Goal: Task Accomplishment & Management: Manage account settings

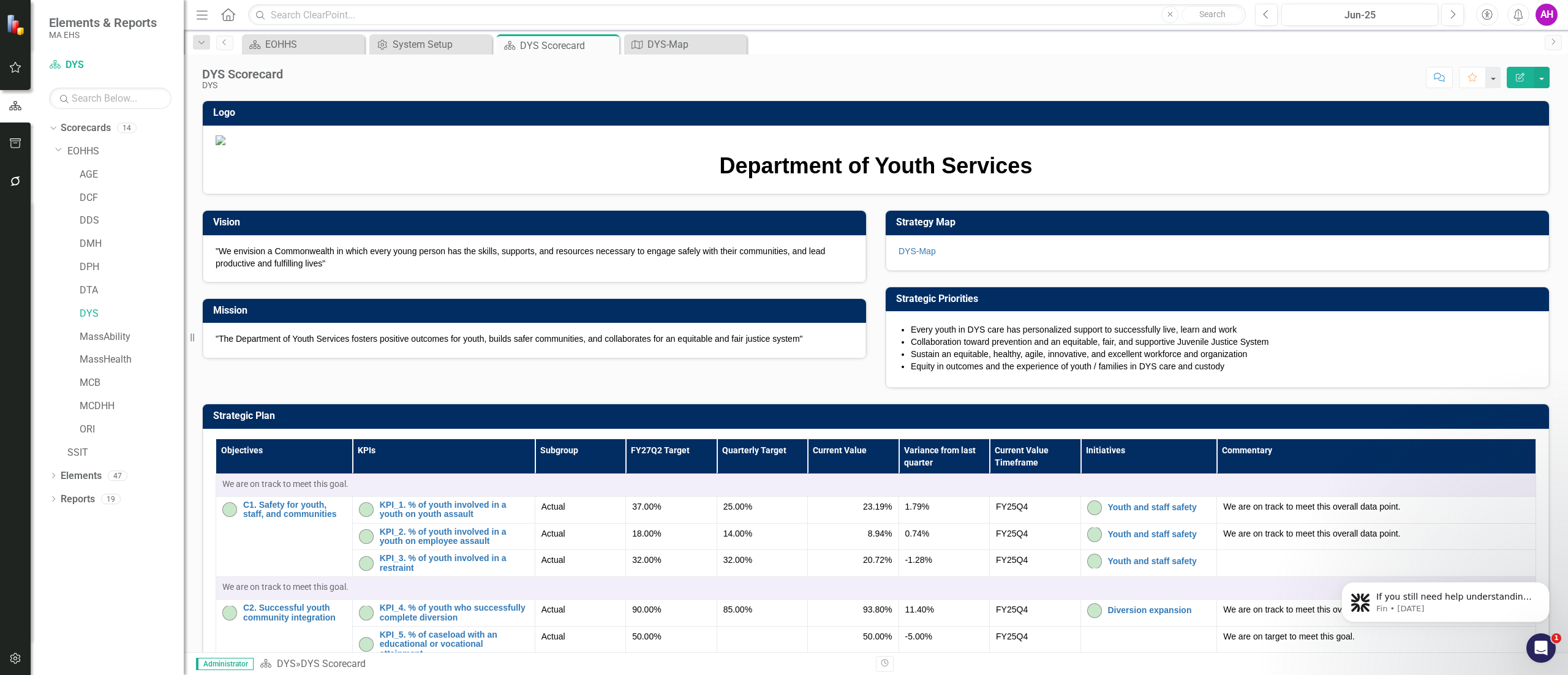
scroll to position [122, 0]
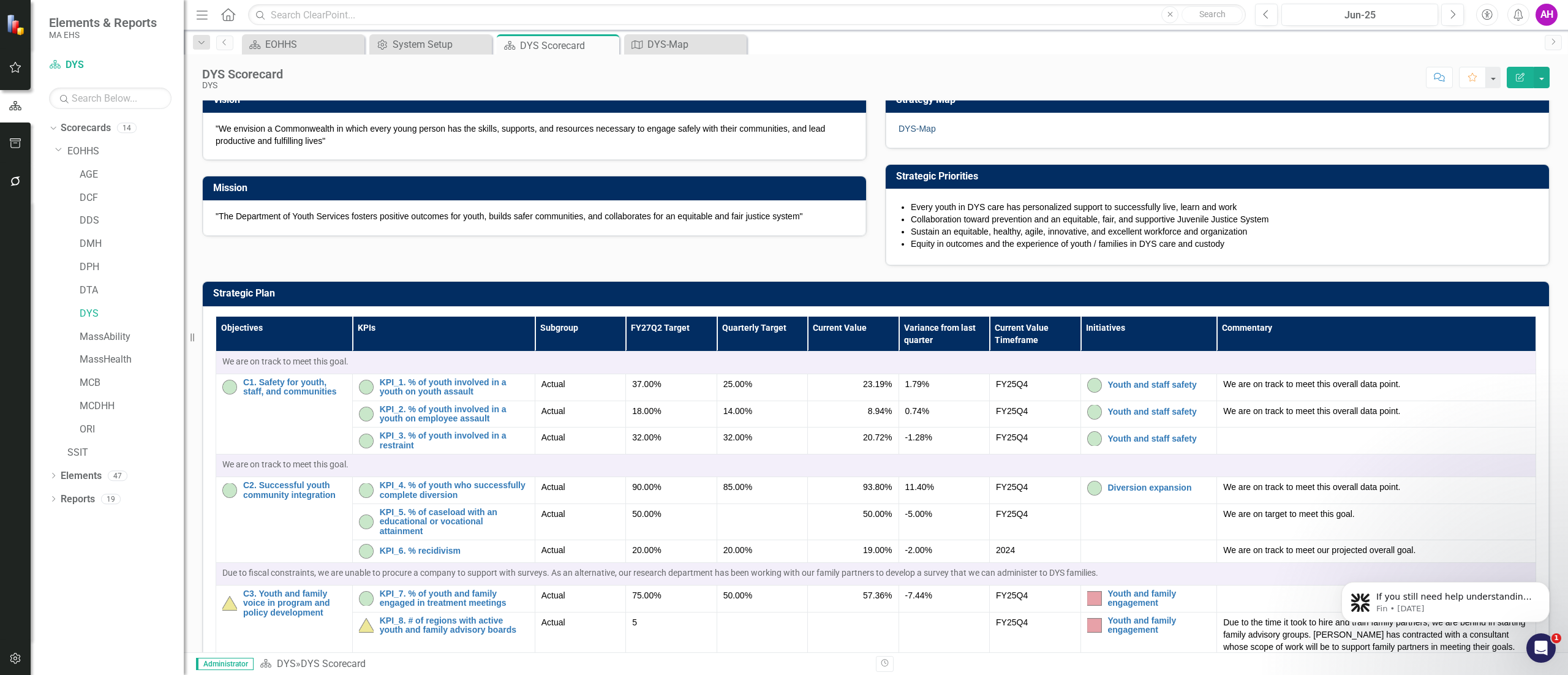
click at [898, 133] on link "DYS-Map" at bounding box center [917, 128] width 38 height 10
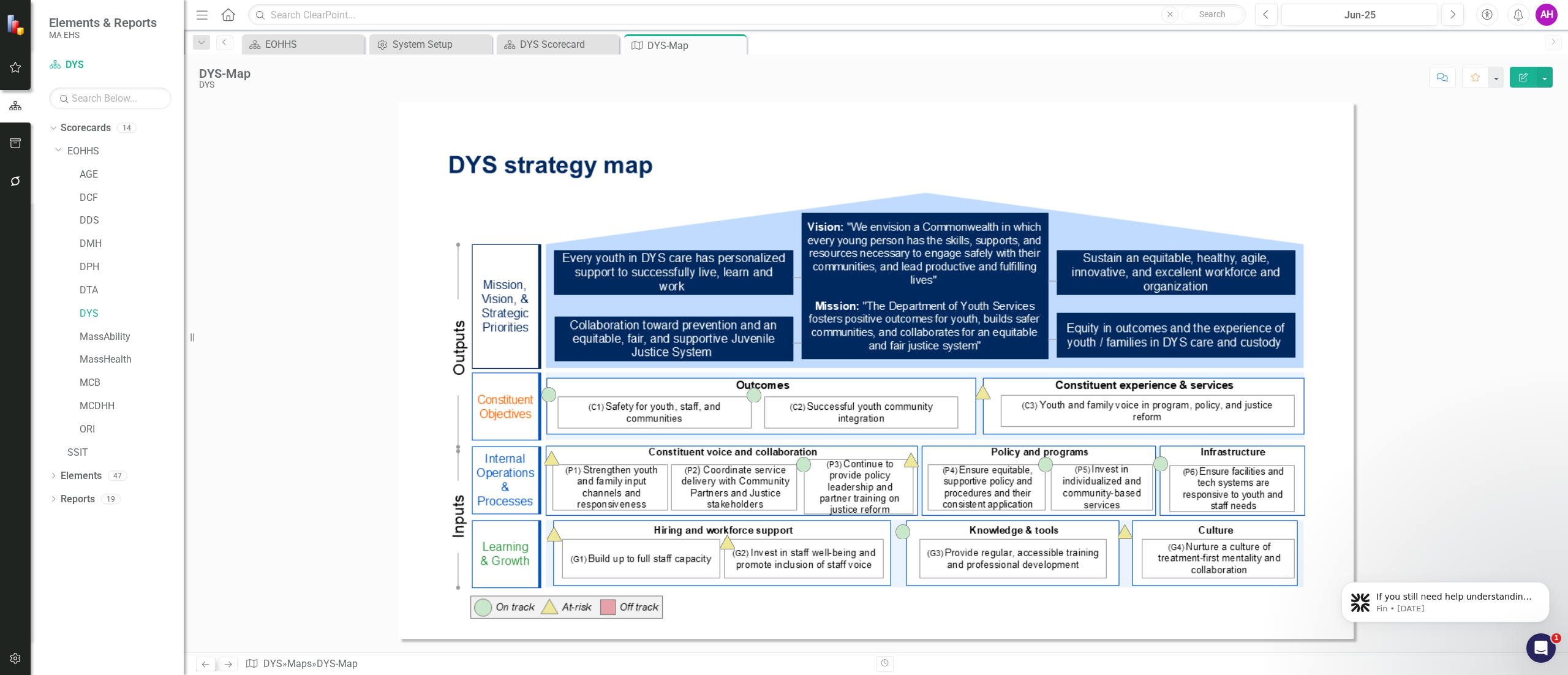
click at [202, 661] on icon "Previous" at bounding box center [205, 664] width 10 height 8
click at [209, 663] on icon "Previous" at bounding box center [205, 664] width 10 height 8
click at [736, 49] on icon "Close" at bounding box center [735, 45] width 13 height 10
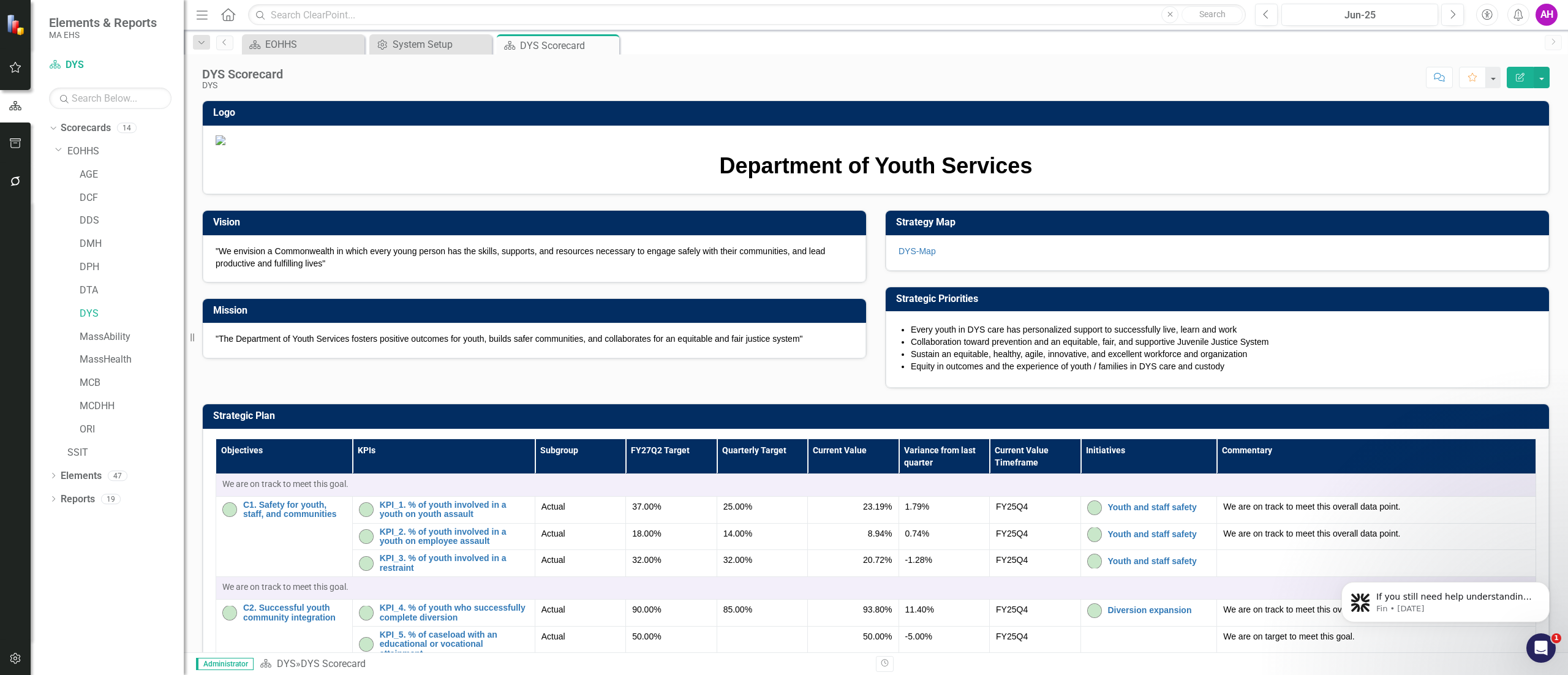
click at [1029, 228] on h3 "Strategy Map" at bounding box center [1219, 222] width 647 height 11
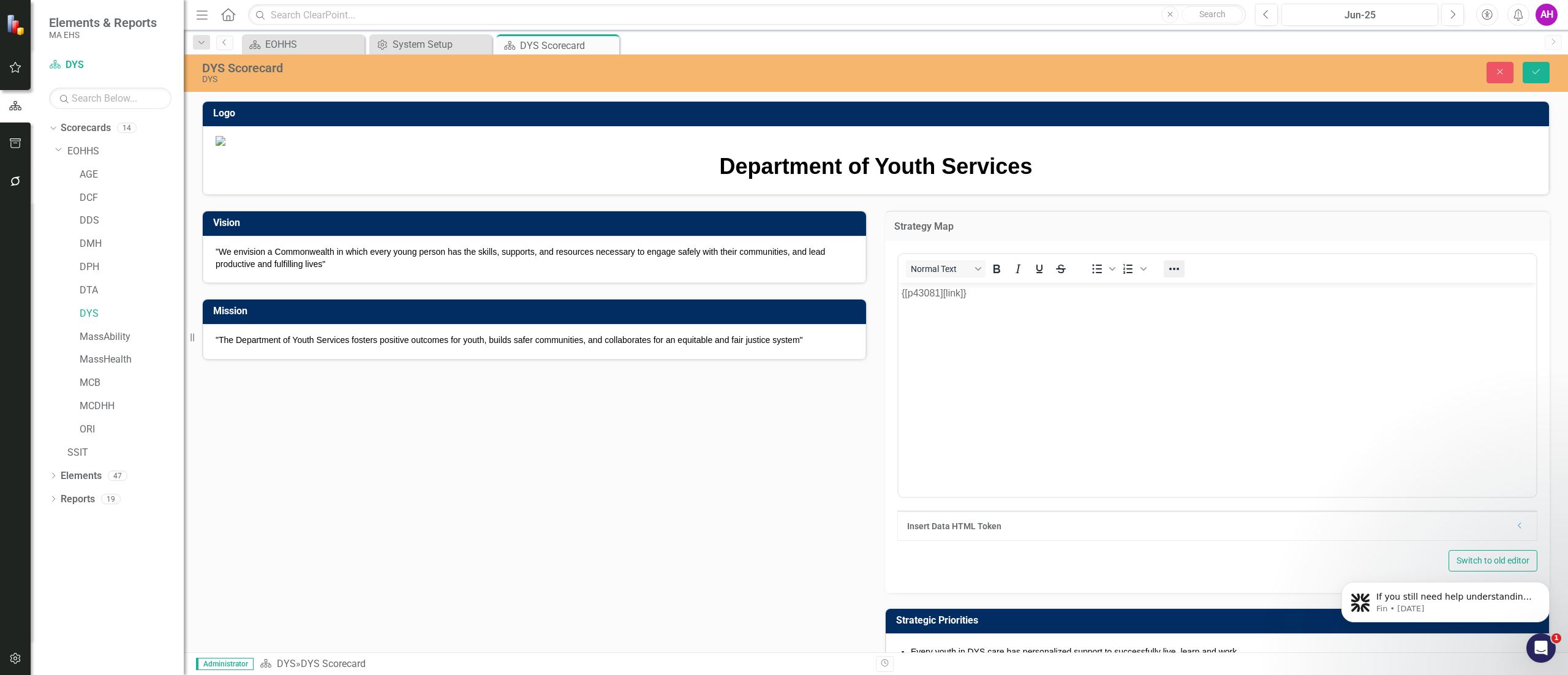
click at [1167, 276] on icon "Reveal or hide additional toolbar items" at bounding box center [1174, 269] width 15 height 15
click at [1236, 417] on icon "Insert/edit link" at bounding box center [1233, 420] width 15 height 15
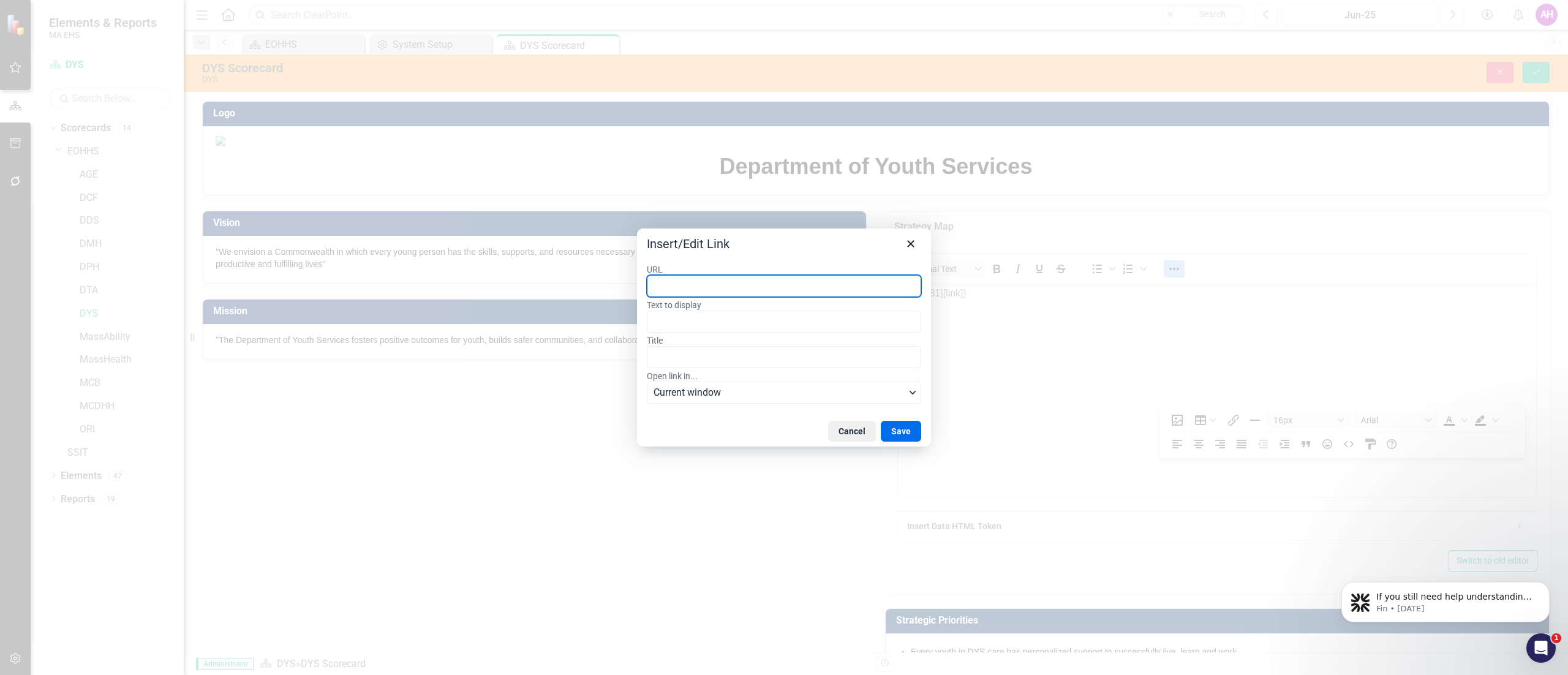
paste input "[URL][DOMAIN_NAME]"
type input "[URL][DOMAIN_NAME]"
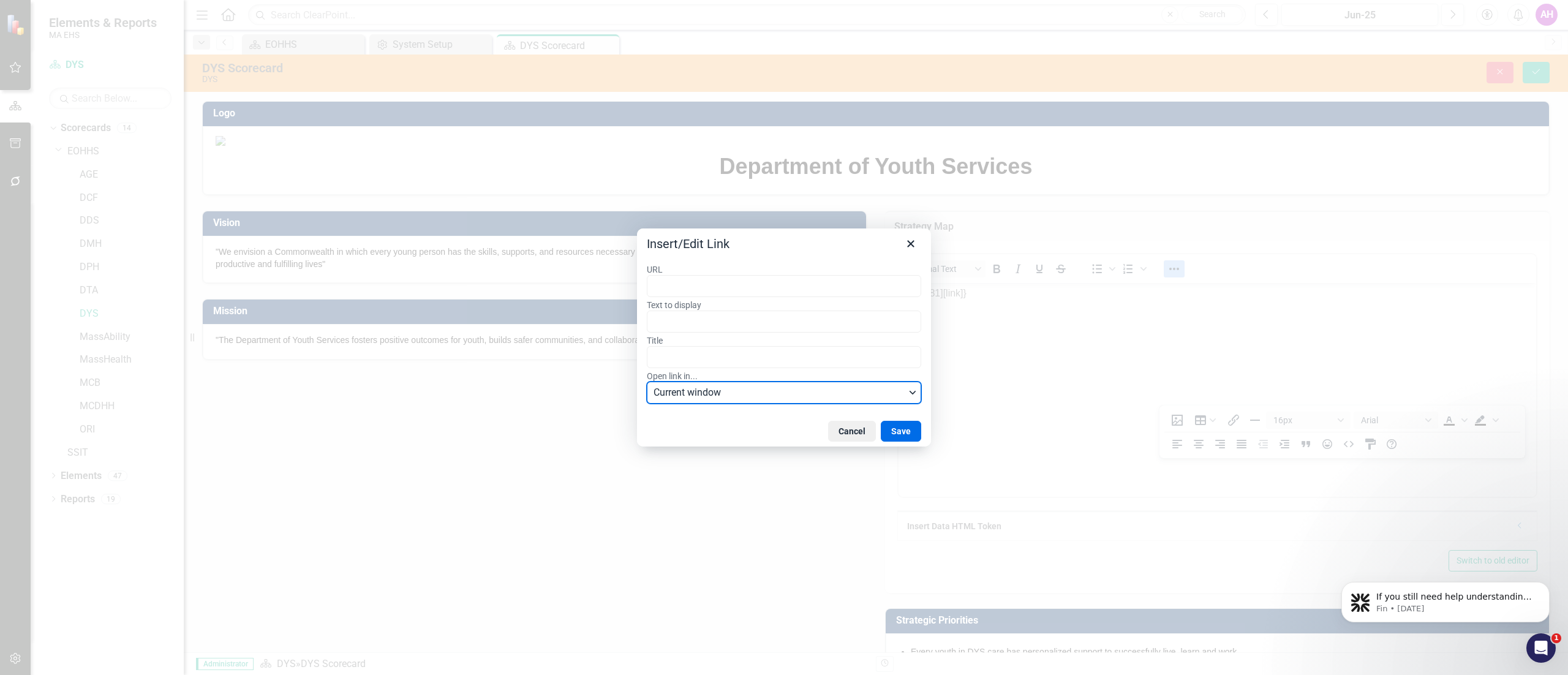
click at [909, 392] on icon "Open link in..." at bounding box center [912, 392] width 6 height 6
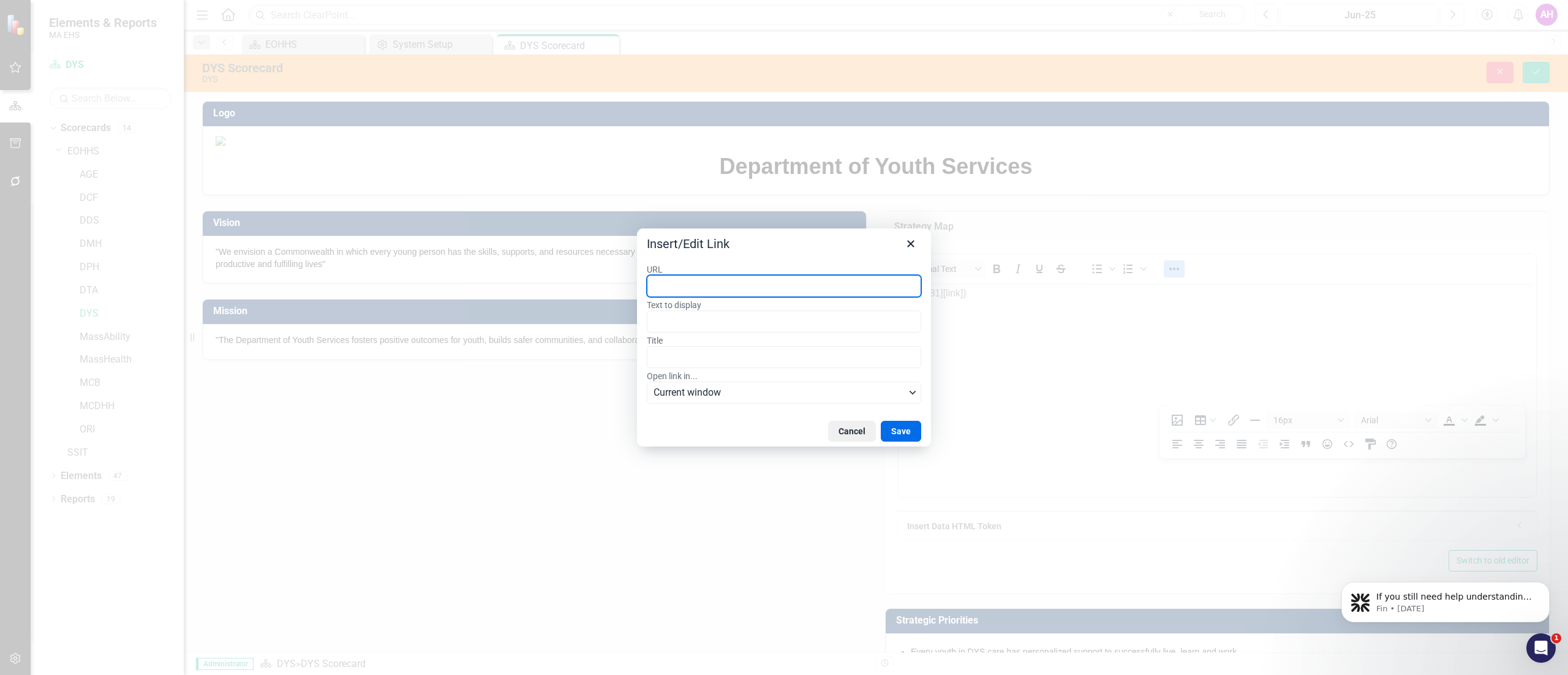
click at [728, 271] on label "URL" at bounding box center [784, 269] width 274 height 11
click at [728, 275] on input "URL" at bounding box center [784, 286] width 274 height 22
paste input "[URL][DOMAIN_NAME]"
type input "[URL][DOMAIN_NAME]"
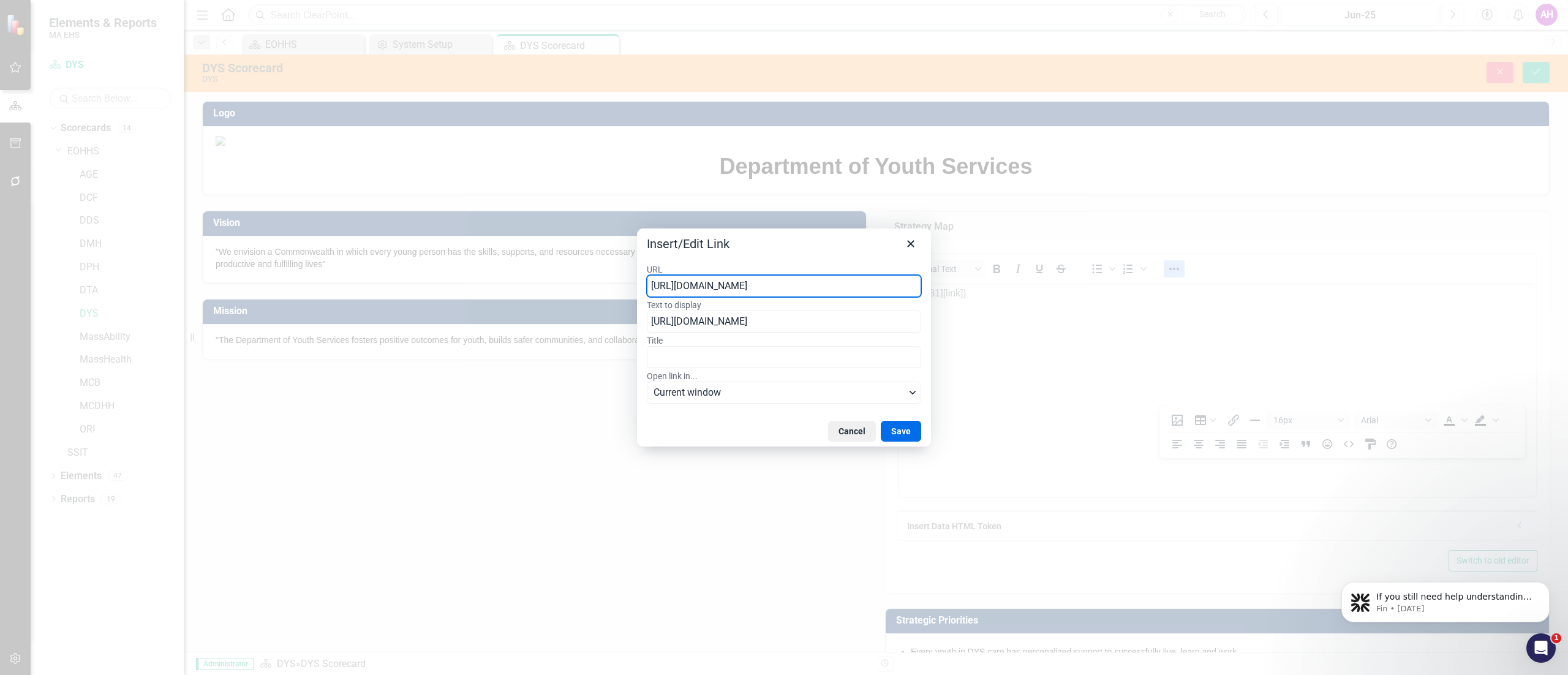
scroll to position [0, 358]
type input "[URL][DOMAIN_NAME]"
click at [778, 247] on div "Insert/Edit Link" at bounding box center [783, 241] width 294 height 26
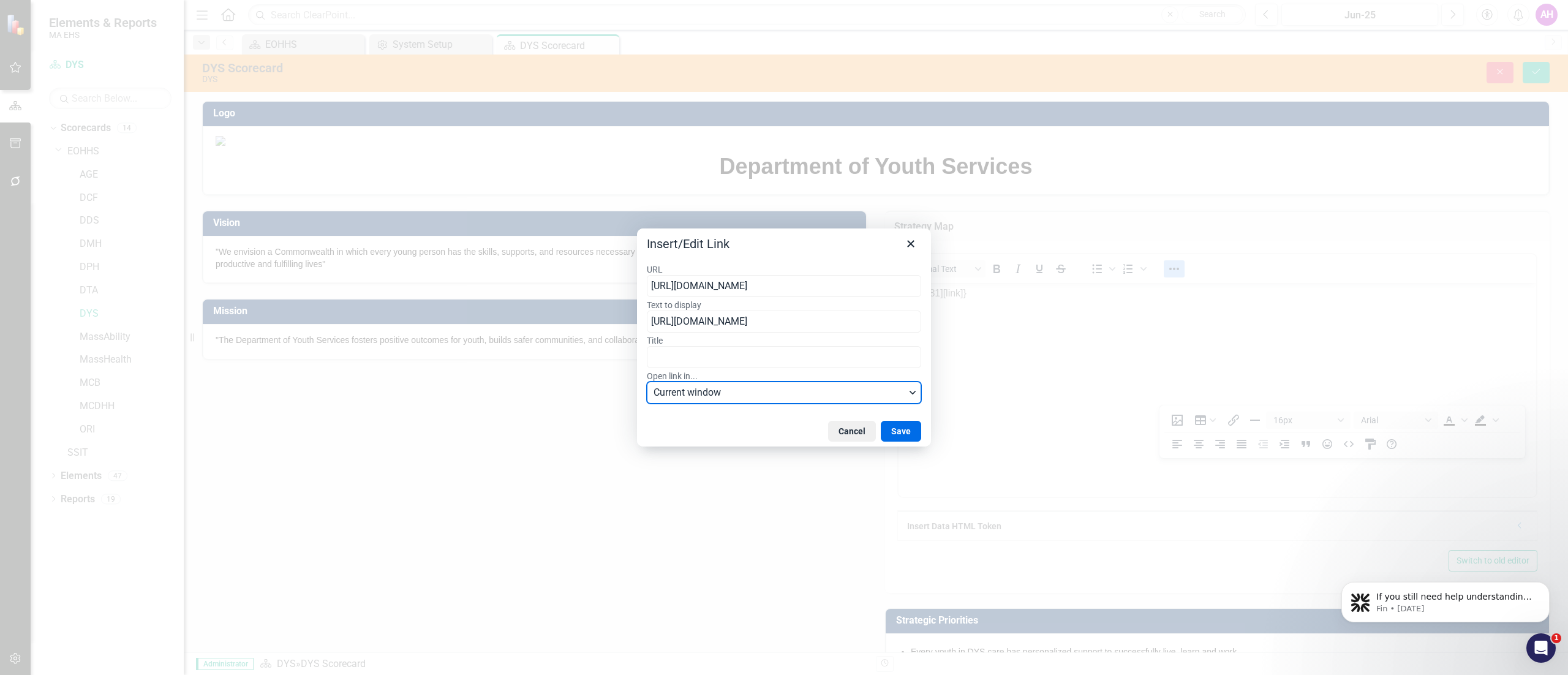
scroll to position [0, 0]
click at [793, 391] on span "Current window" at bounding box center [779, 392] width 251 height 15
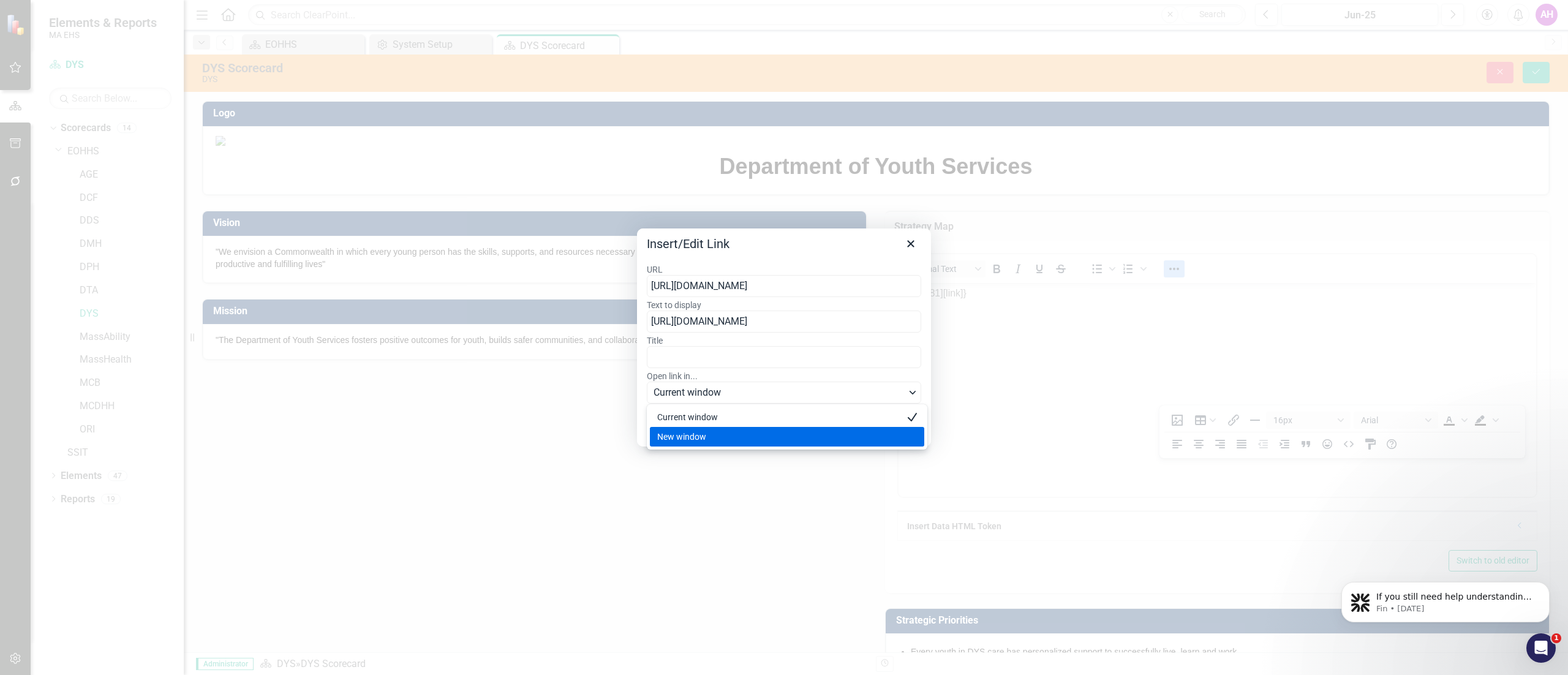
click at [802, 432] on div "New window" at bounding box center [779, 436] width 243 height 15
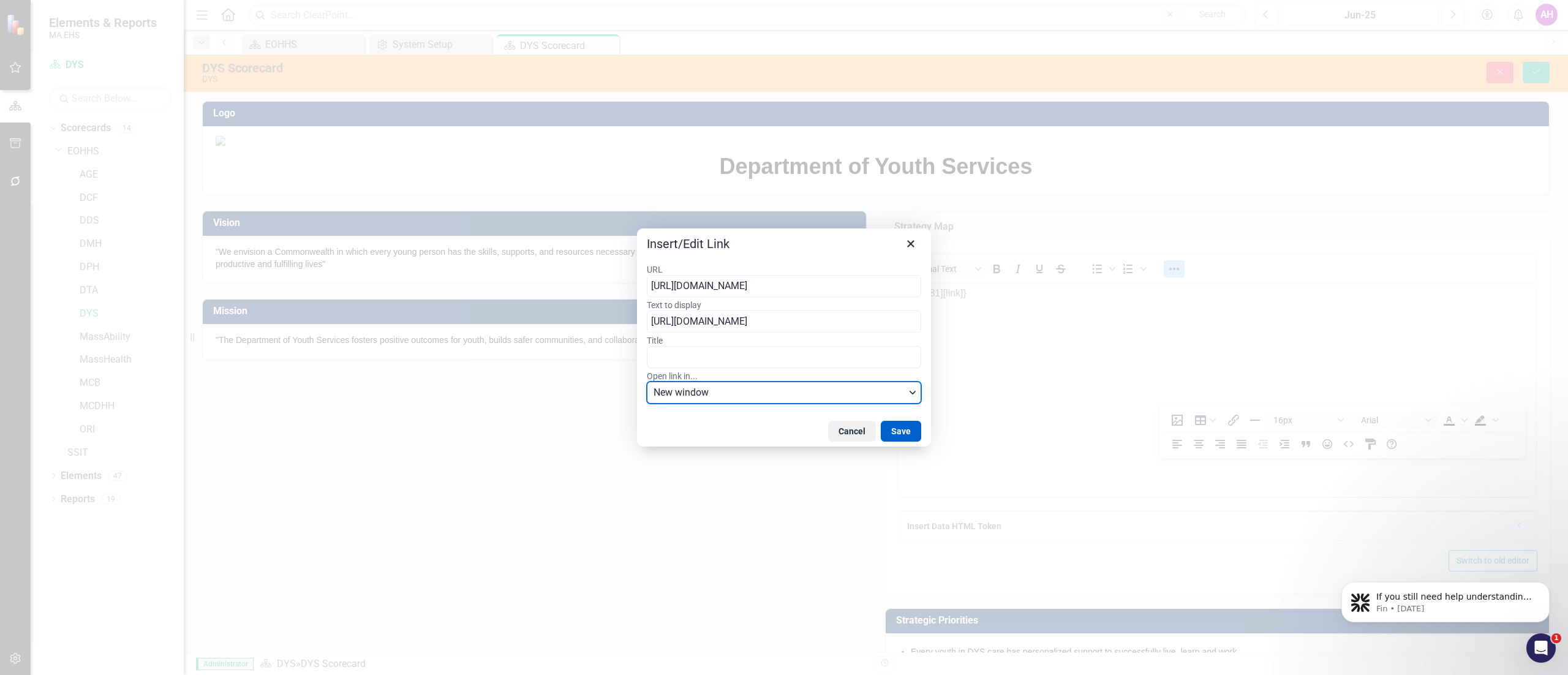
click at [904, 428] on button "Save" at bounding box center [901, 431] width 41 height 21
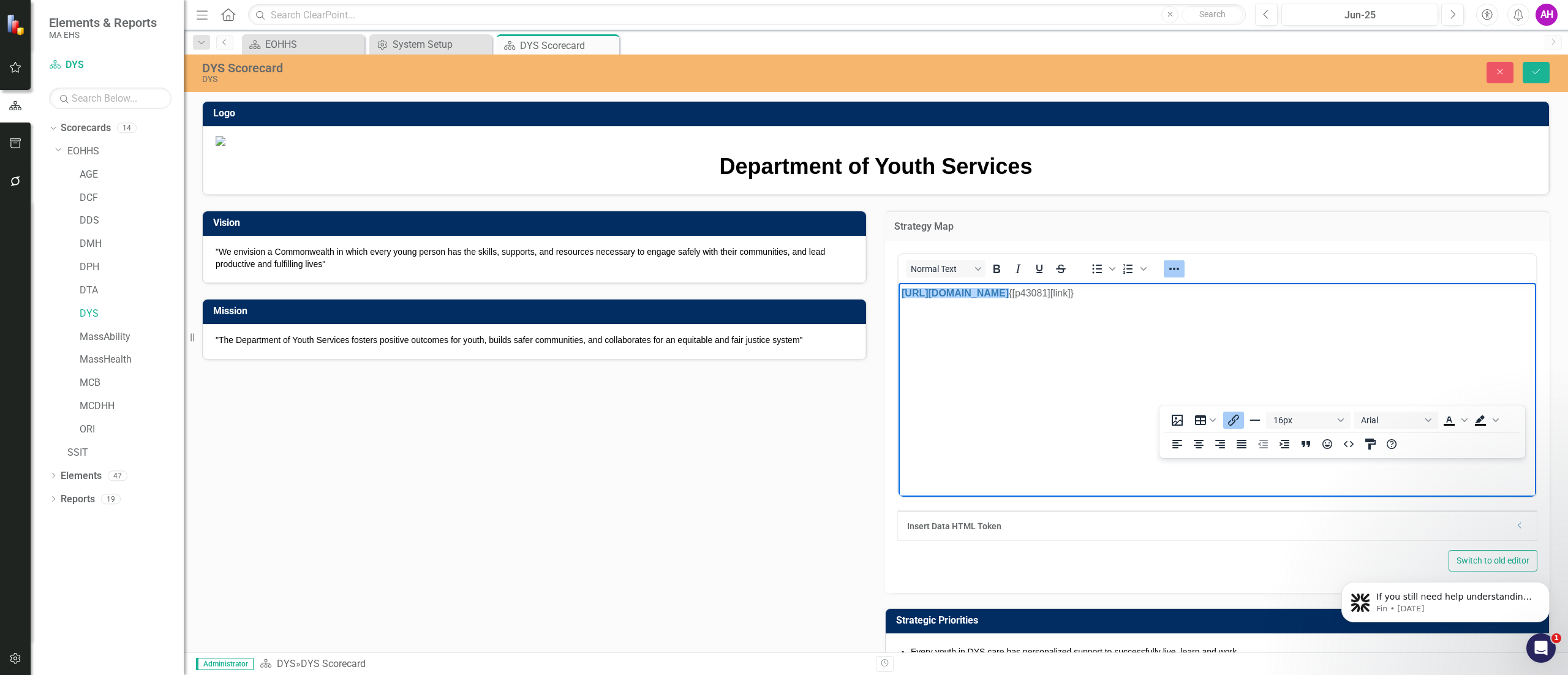
drag, startPoint x: 1069, startPoint y: 307, endPoint x: 876, endPoint y: 288, distance: 193.9
click at [898, 288] on html "[URL][DOMAIN_NAME] {[p43081][link]}" at bounding box center [1217, 374] width 638 height 184
drag, startPoint x: 1449, startPoint y: 381, endPoint x: 1439, endPoint y: 377, distance: 10.8
click at [1440, 377] on body "{[p43081][link]}" at bounding box center [1217, 374] width 638 height 184
click at [1490, 68] on button "Close" at bounding box center [1500, 72] width 27 height 21
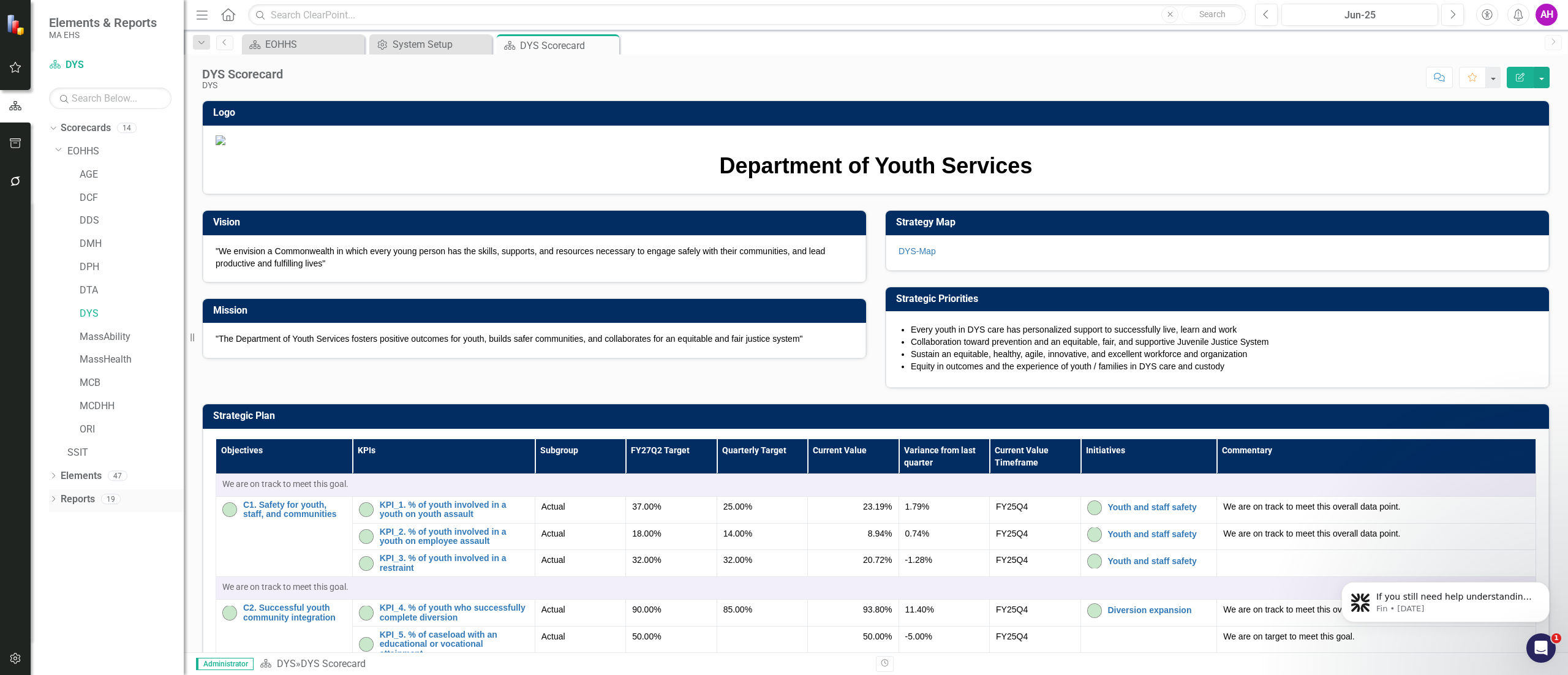
click at [55, 496] on icon "Dropdown" at bounding box center [53, 500] width 9 height 7
click at [70, 494] on link "Reports" at bounding box center [78, 500] width 34 height 14
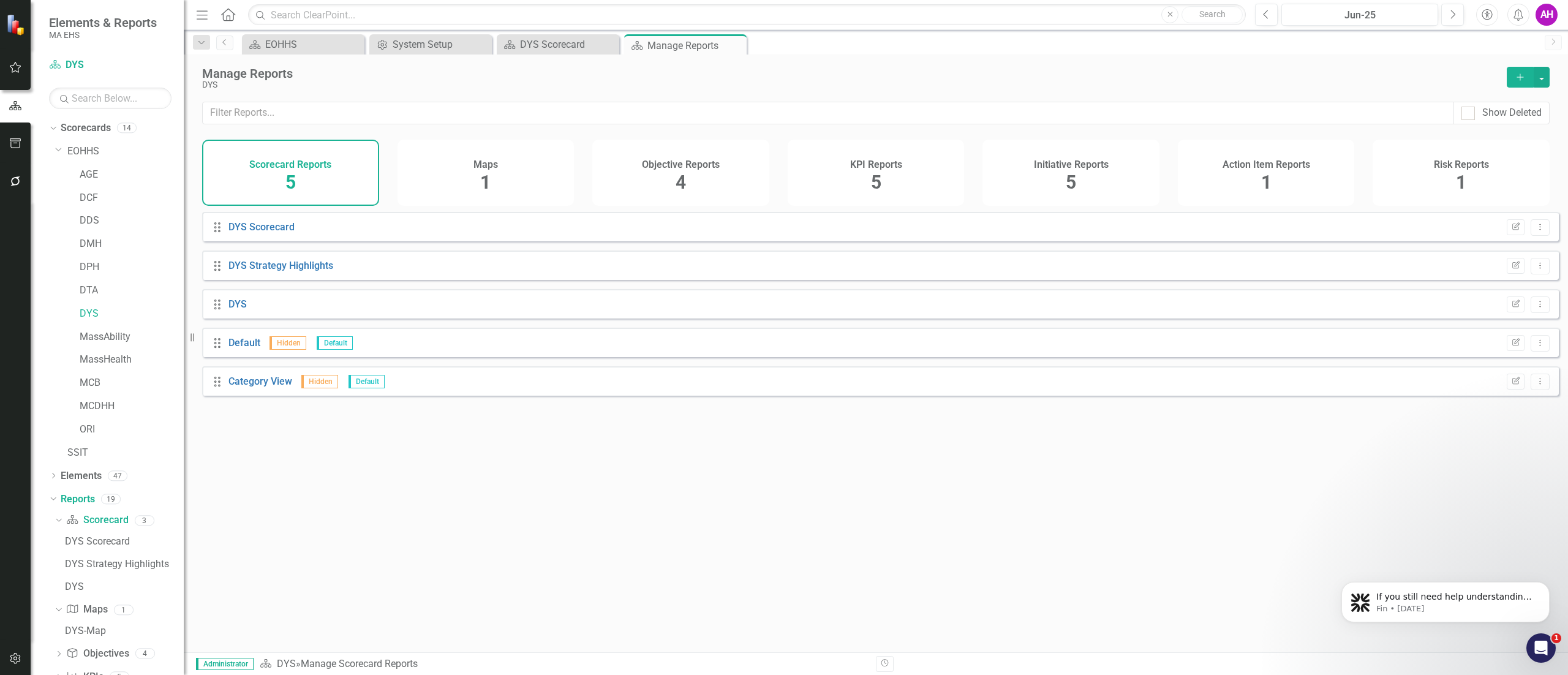
click at [498, 176] on div "Maps 1" at bounding box center [486, 172] width 177 height 66
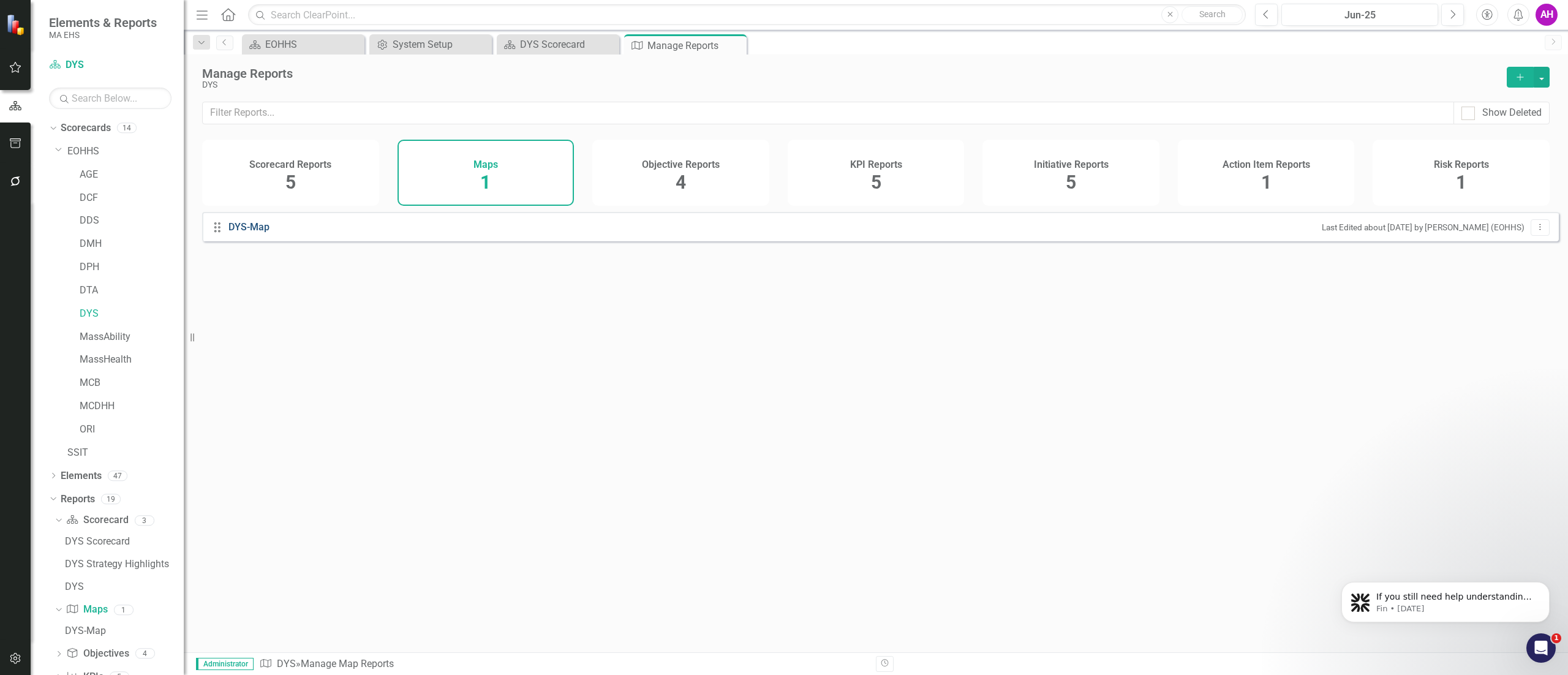
click at [251, 232] on link "DYS-Map" at bounding box center [251, 227] width 44 height 14
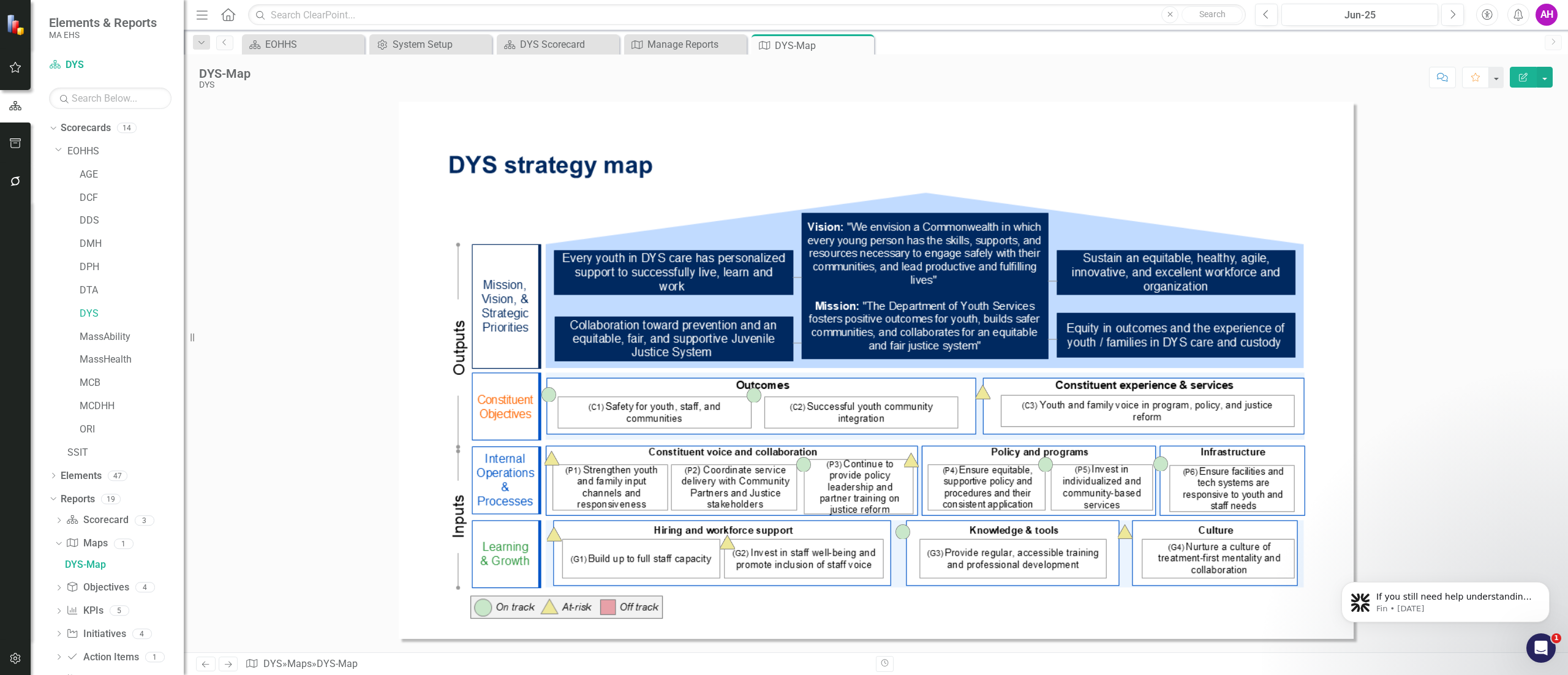
click at [1519, 80] on icon "Edit Report" at bounding box center [1523, 77] width 11 height 9
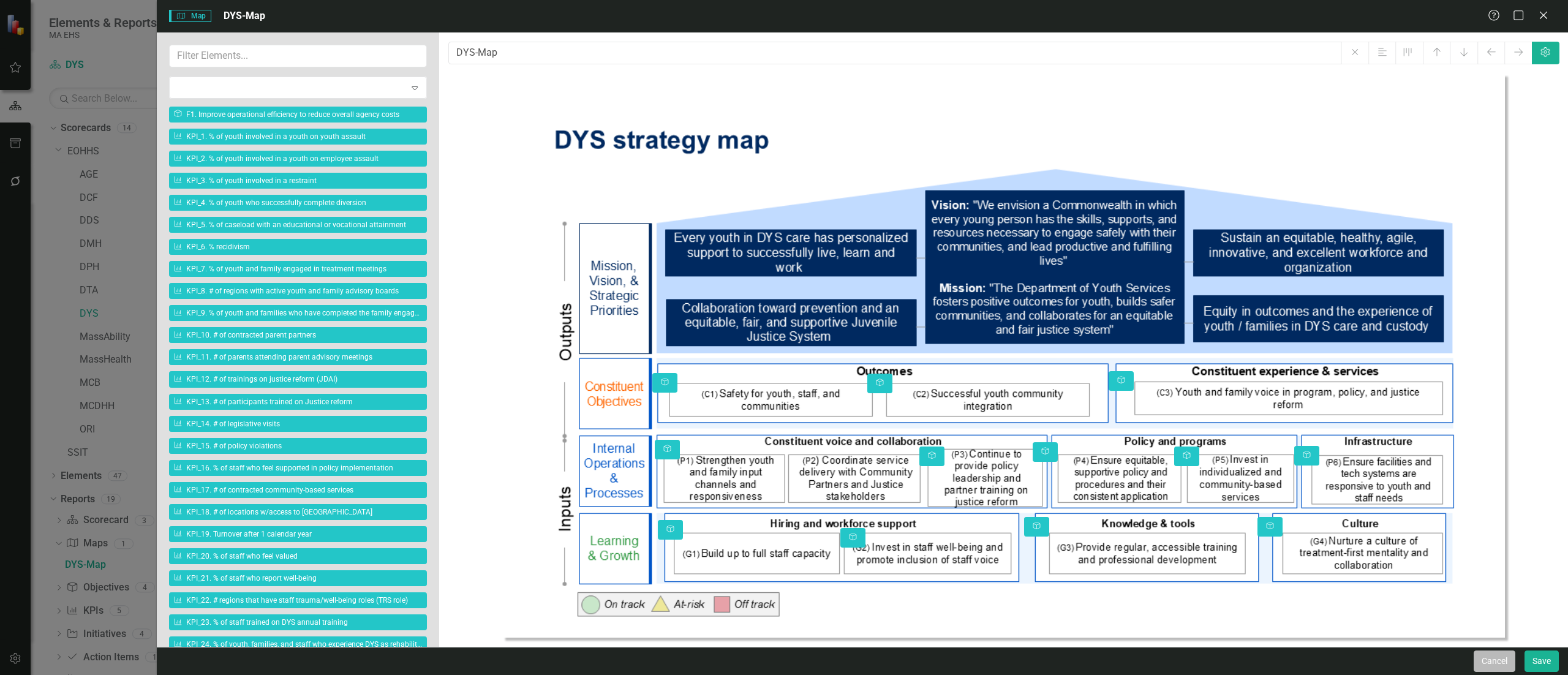
click at [1501, 660] on button "Cancel" at bounding box center [1494, 660] width 42 height 21
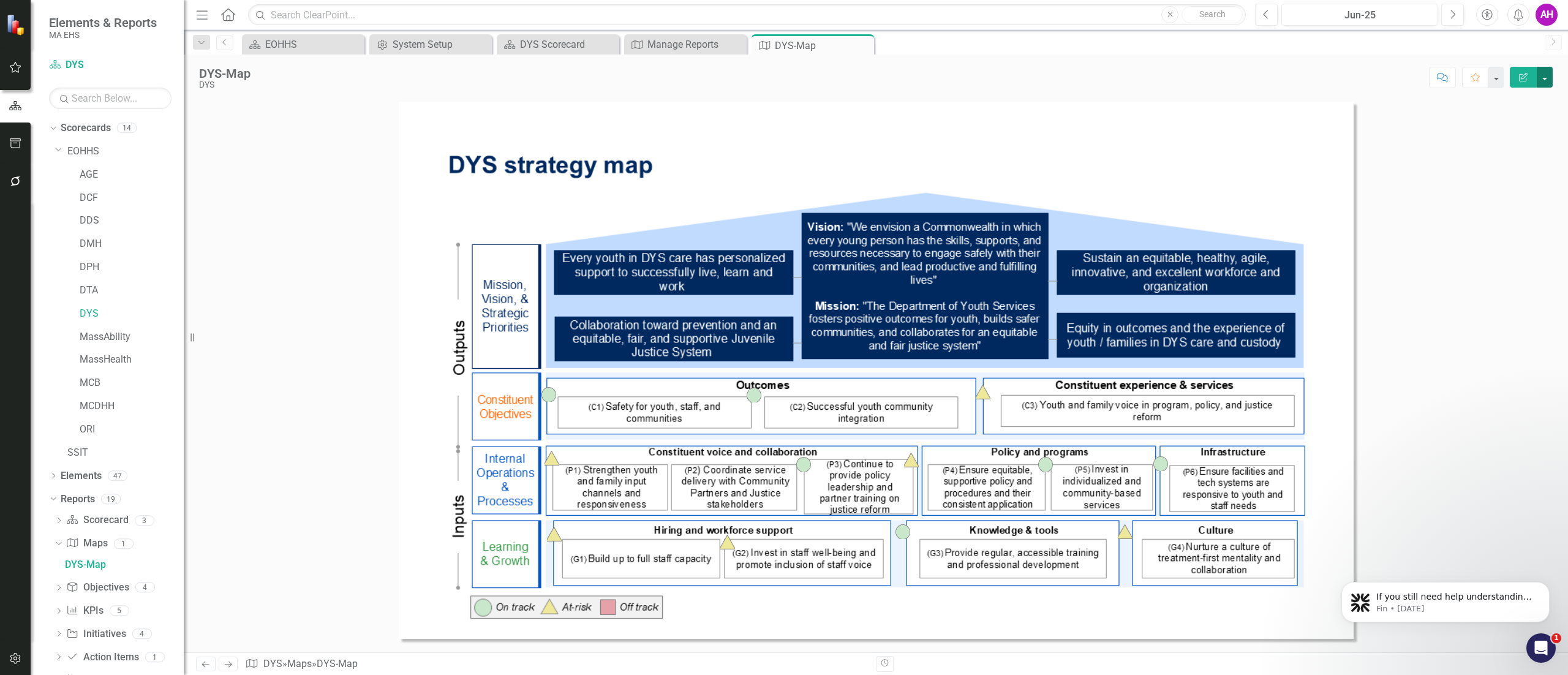
click at [1546, 76] on button "button" at bounding box center [1545, 77] width 16 height 21
click at [1534, 97] on link "Edit Report Edit Map" at bounding box center [1504, 99] width 97 height 23
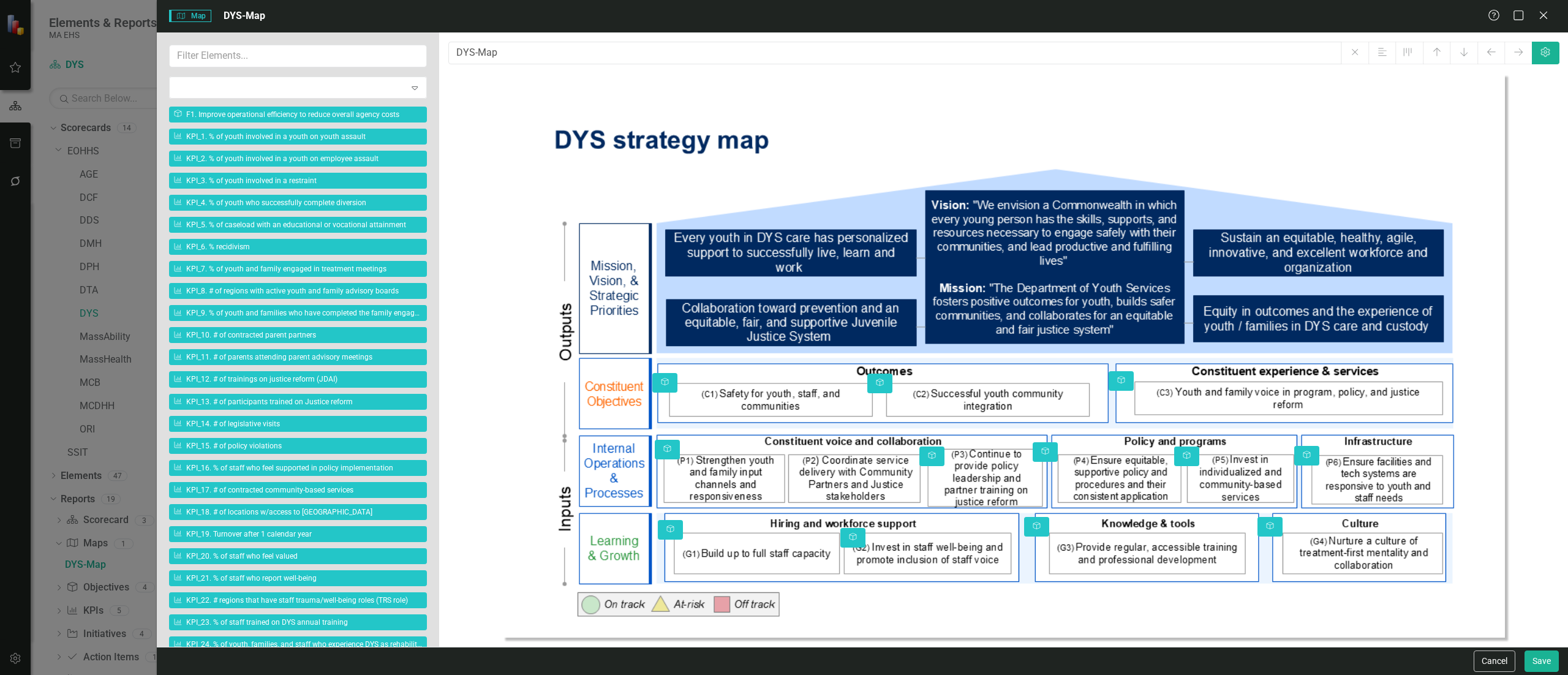
click at [1209, 370] on img at bounding box center [1003, 356] width 1003 height 564
click at [1498, 665] on button "Cancel" at bounding box center [1494, 660] width 42 height 21
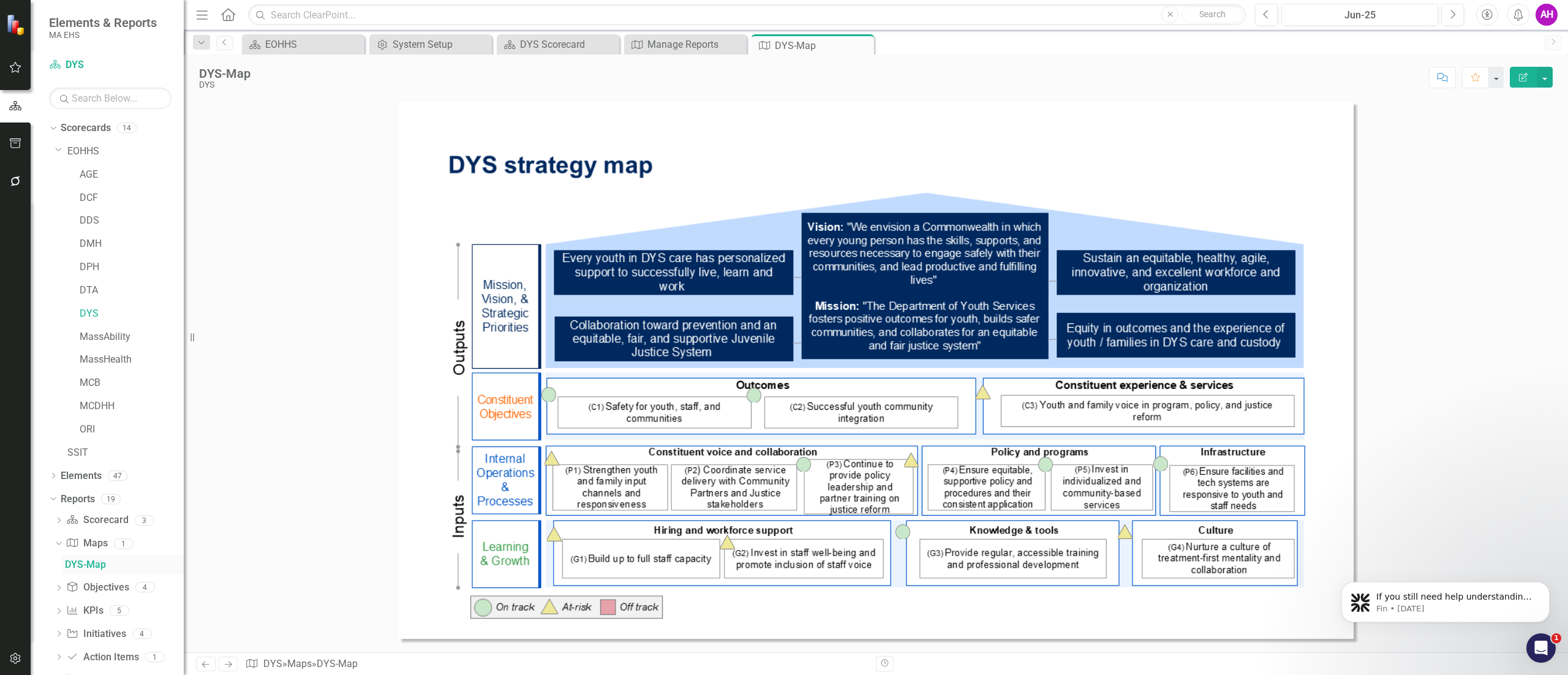
click at [91, 560] on div "DYS-Map" at bounding box center [125, 565] width 119 height 11
click at [91, 560] on link "DYS-Map" at bounding box center [123, 564] width 122 height 20
click at [1523, 75] on icon "button" at bounding box center [1523, 77] width 9 height 9
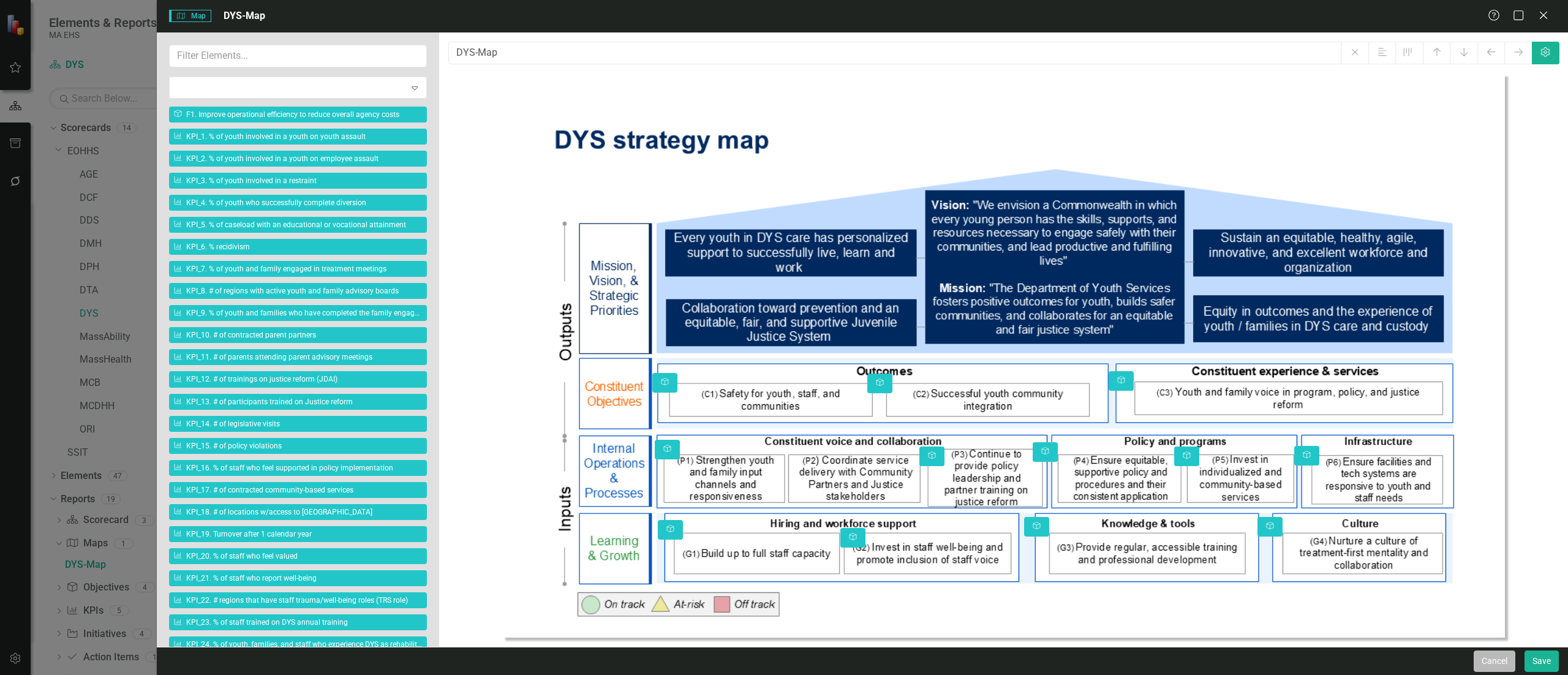
drag, startPoint x: 1476, startPoint y: 661, endPoint x: 1476, endPoint y: 651, distance: 10.0
click at [1476, 661] on button "Cancel" at bounding box center [1494, 660] width 42 height 21
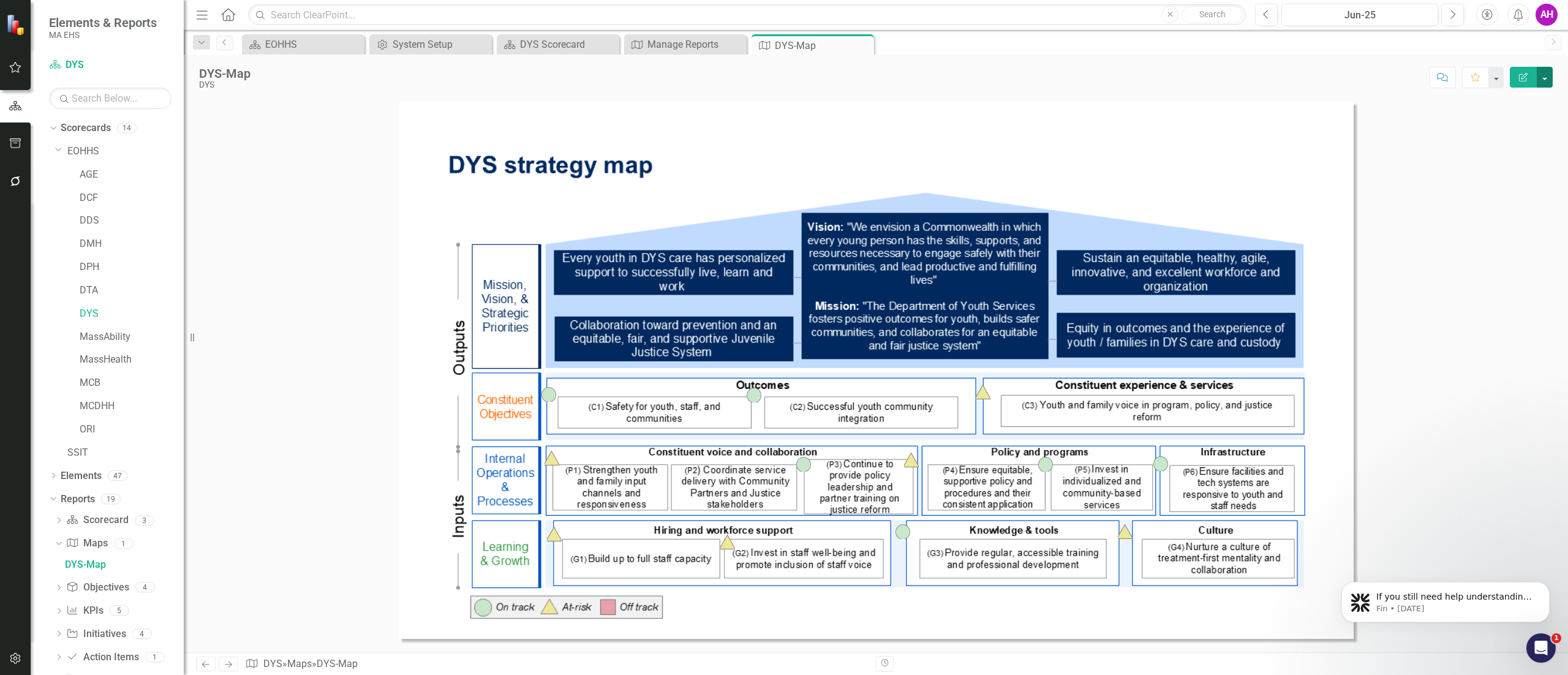
click at [1546, 80] on button "button" at bounding box center [1545, 77] width 16 height 21
click at [1493, 457] on div at bounding box center [876, 377] width 1384 height 550
click at [79, 497] on link "Reports" at bounding box center [78, 500] width 34 height 14
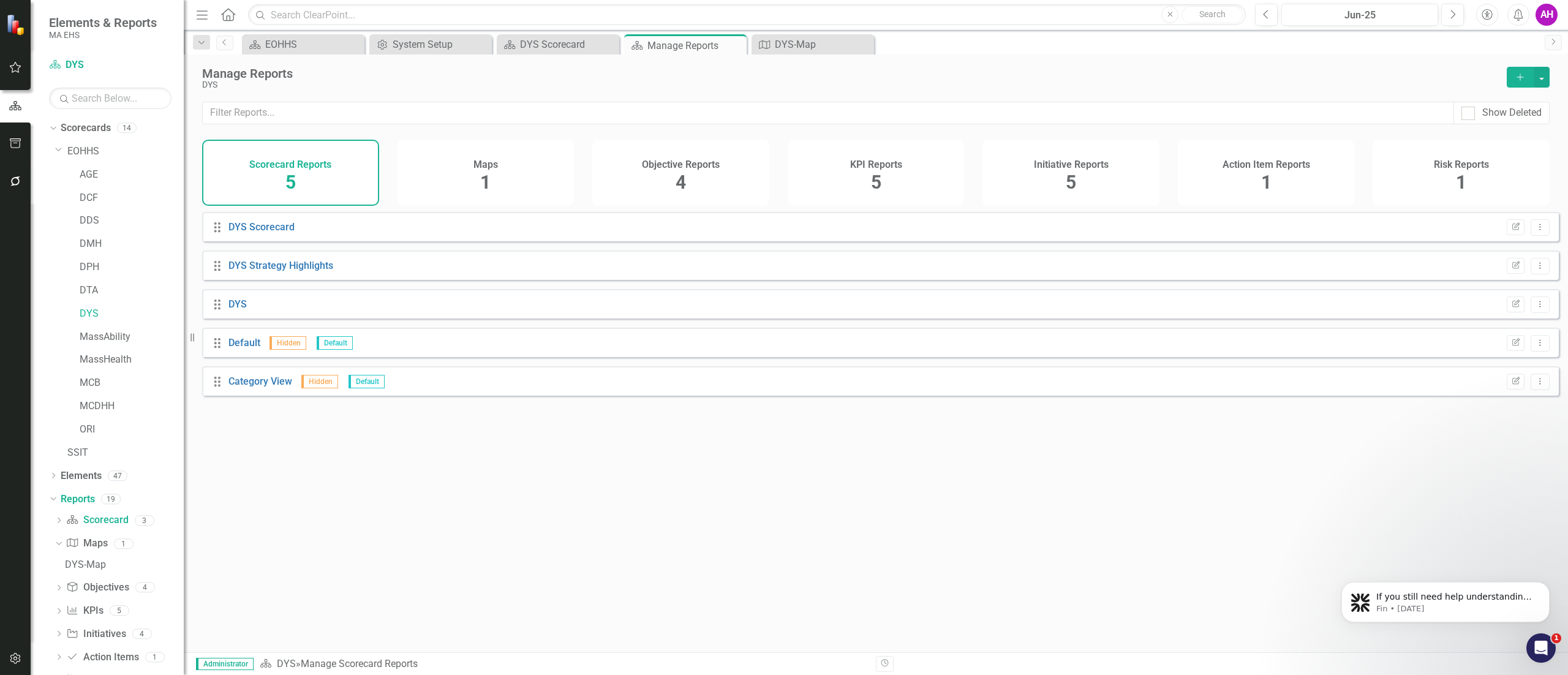
click at [486, 171] on div "1" at bounding box center [485, 183] width 10 height 27
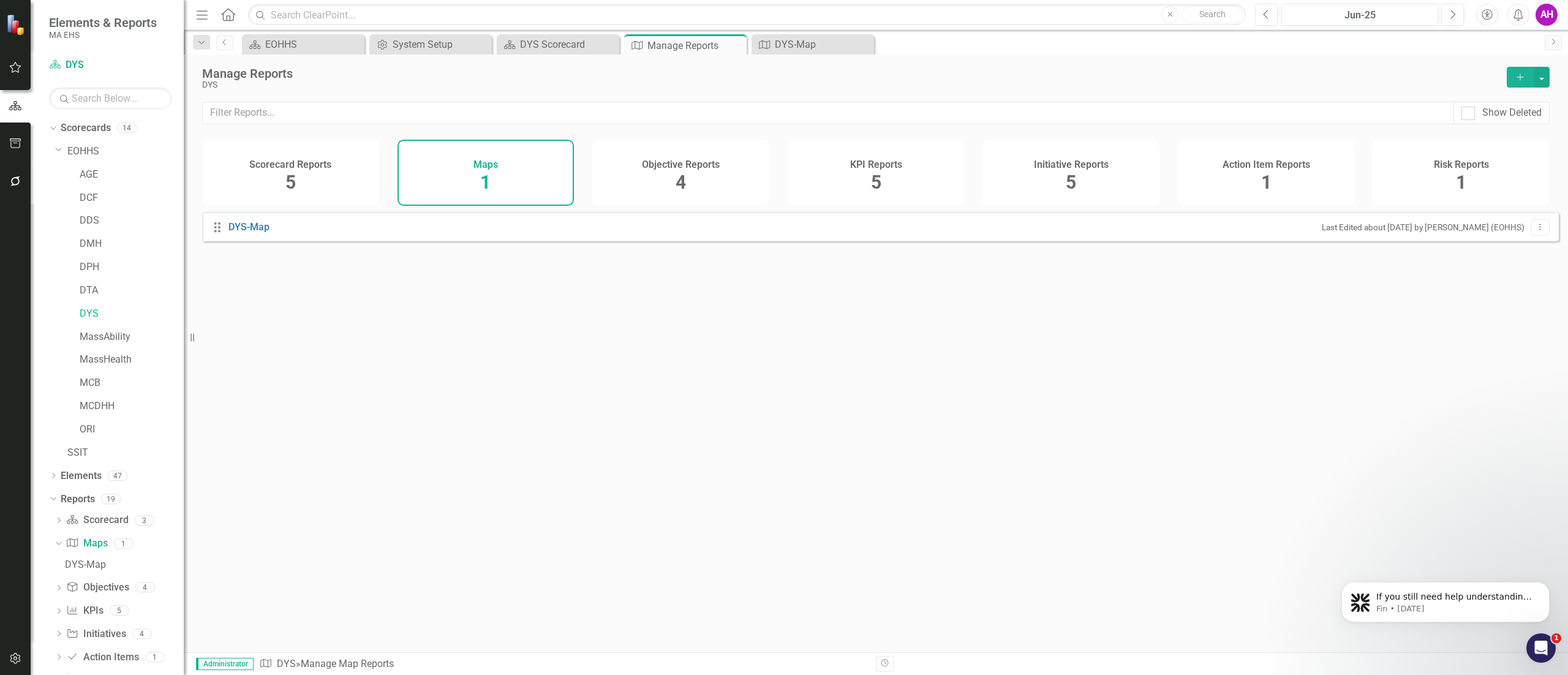
click at [1521, 73] on icon "Add" at bounding box center [1520, 77] width 11 height 9
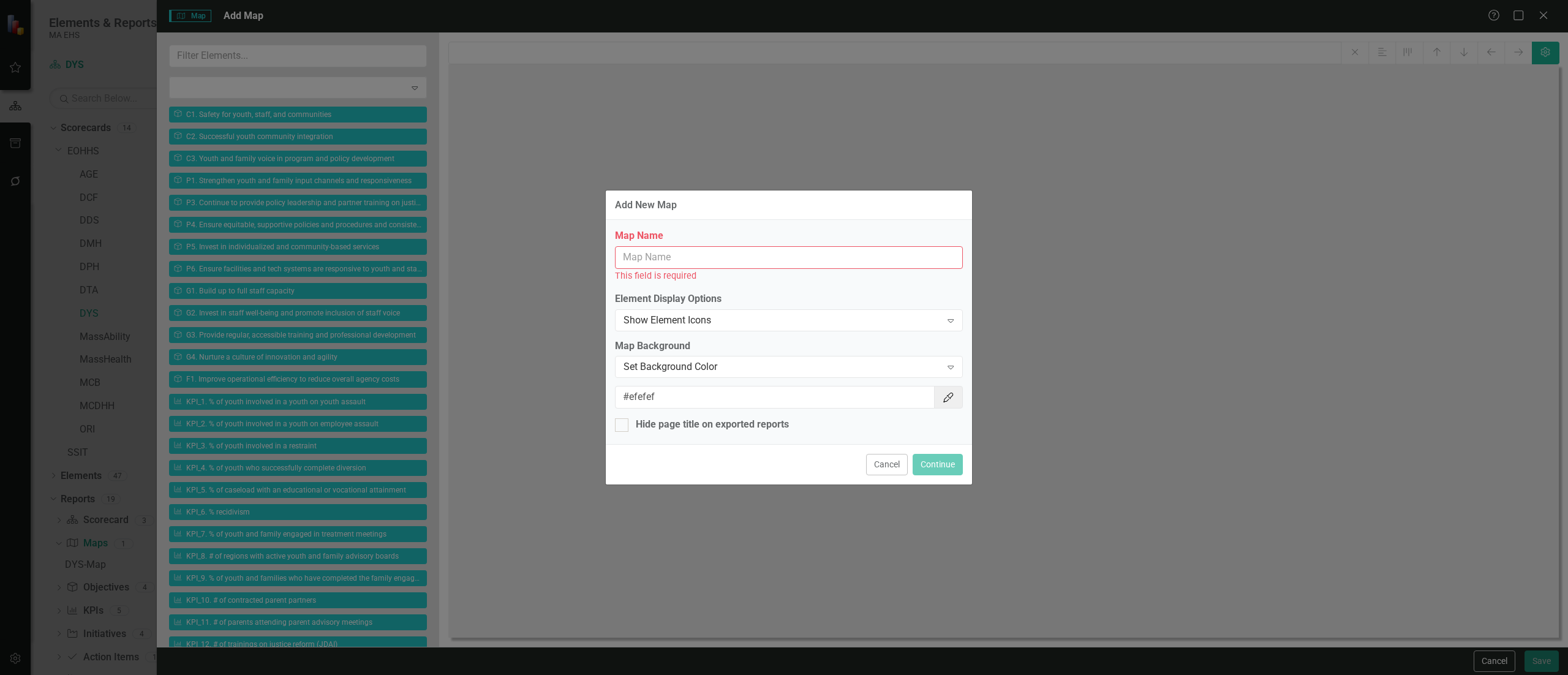
click at [663, 254] on input "Map Name" at bounding box center [789, 257] width 348 height 23
click at [1499, 661] on div "Add New Map Map Name This field is required Element Display Options Show Elemen…" at bounding box center [784, 338] width 1568 height 675
click at [1495, 661] on div "Add New Map Map Name This field is required Element Display Options Show Elemen…" at bounding box center [784, 338] width 1568 height 675
click at [873, 459] on button "Cancel" at bounding box center [887, 464] width 42 height 21
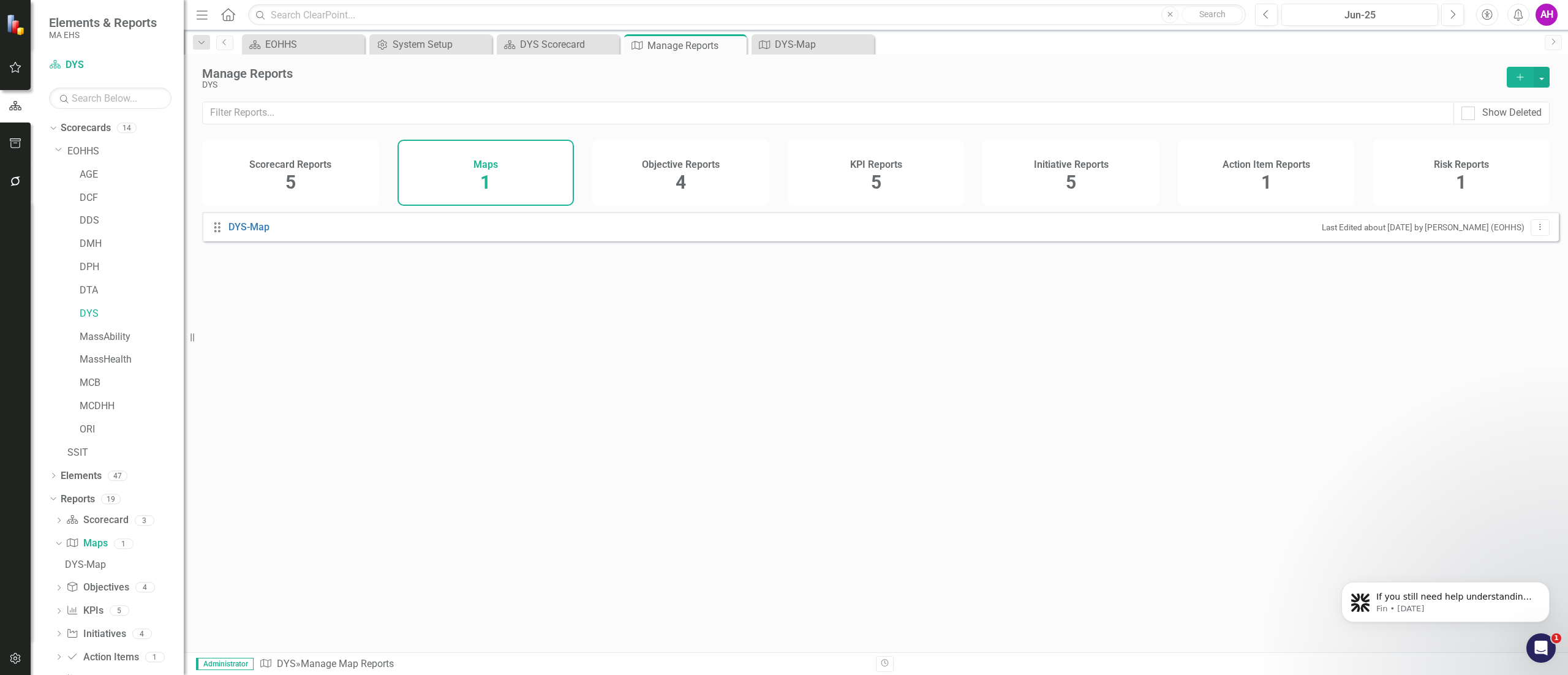
click at [476, 179] on div "Maps 1" at bounding box center [486, 172] width 177 height 66
click at [480, 179] on span "1" at bounding box center [485, 182] width 10 height 21
click at [473, 179] on div "Maps 1" at bounding box center [486, 172] width 177 height 66
click at [1534, 231] on icon "Dropdown Menu" at bounding box center [1539, 227] width 10 height 8
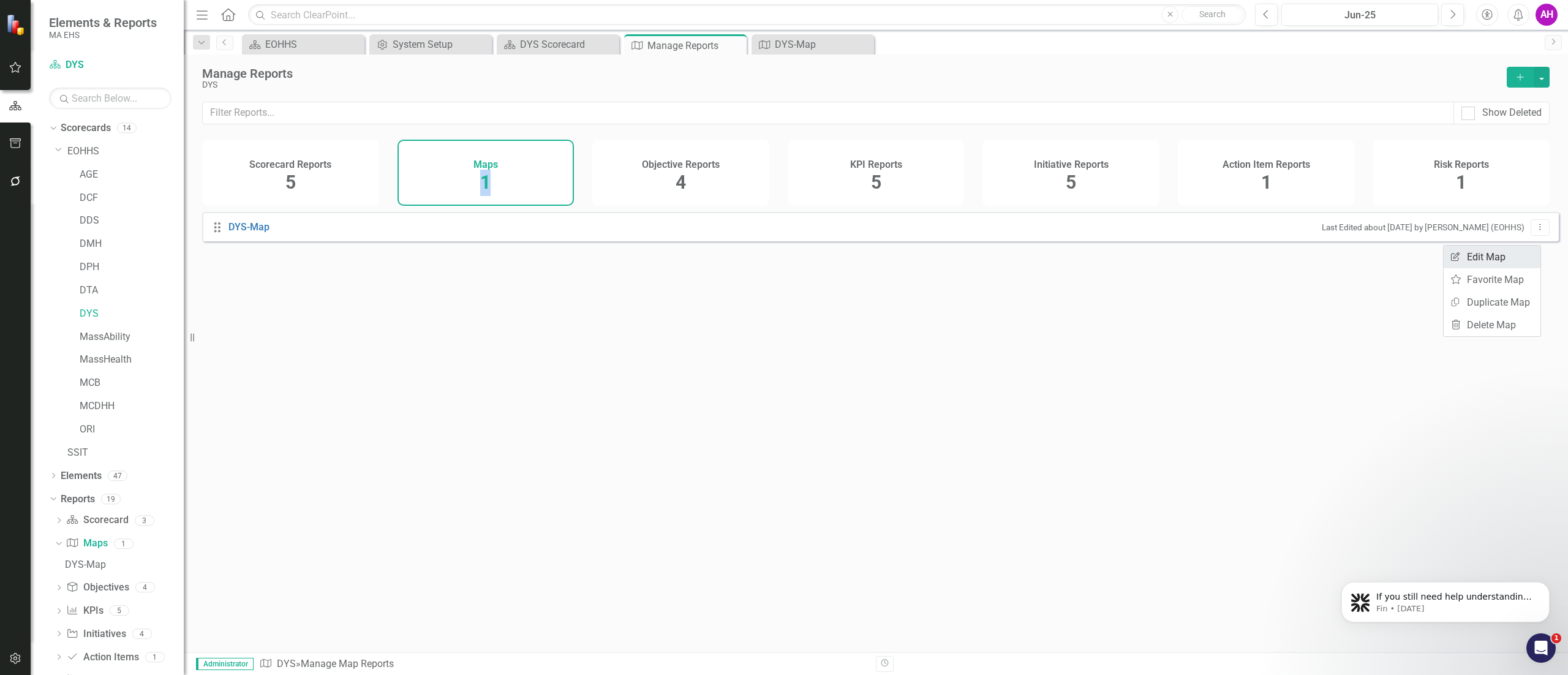
click at [1520, 251] on link "Edit Report Edit Map" at bounding box center [1492, 257] width 97 height 23
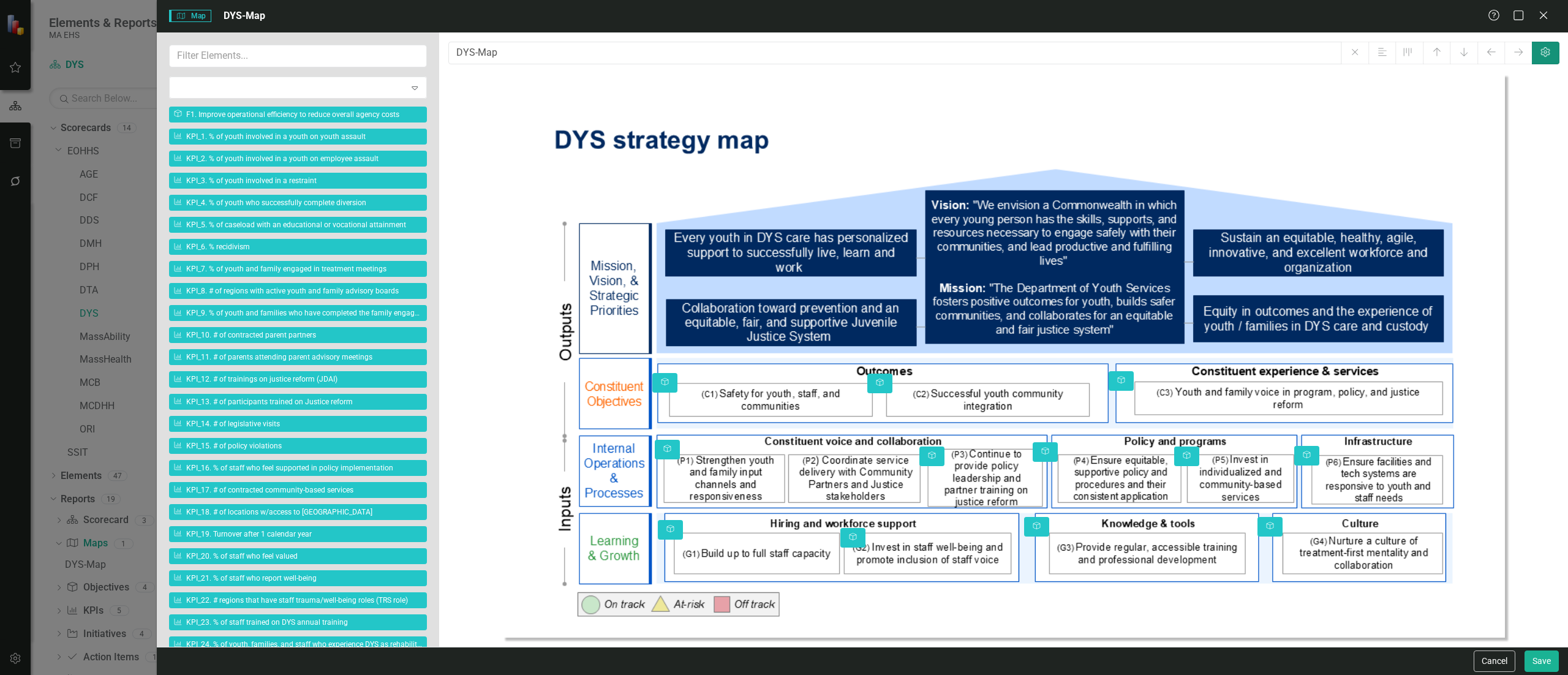
click at [1559, 46] on button "Settings" at bounding box center [1545, 52] width 27 height 23
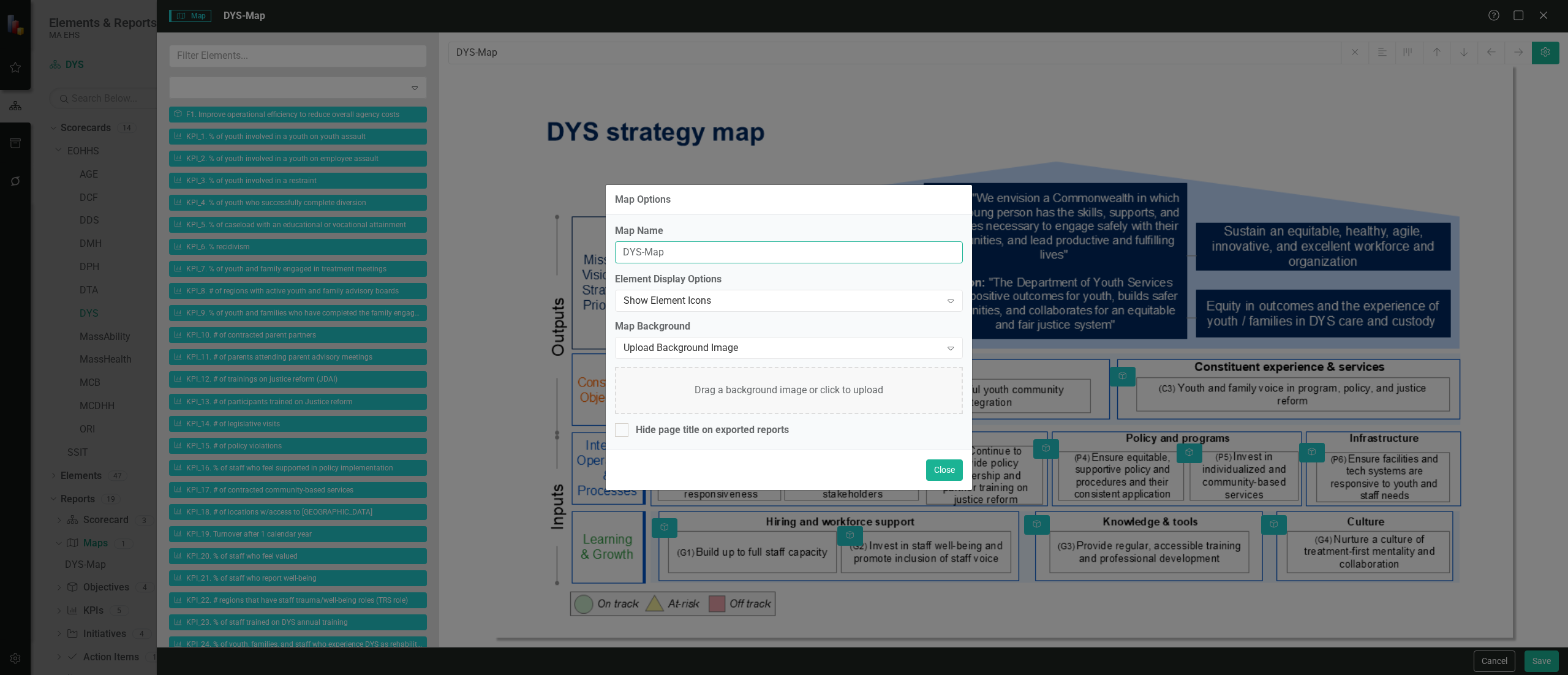
drag, startPoint x: 682, startPoint y: 250, endPoint x: 591, endPoint y: 229, distance: 93.4
click at [591, 229] on div "Map Options Map Name DYS-Map Element Display Options Show Element Icons Expand …" at bounding box center [784, 338] width 1568 height 675
click at [930, 470] on button "Close" at bounding box center [944, 469] width 37 height 21
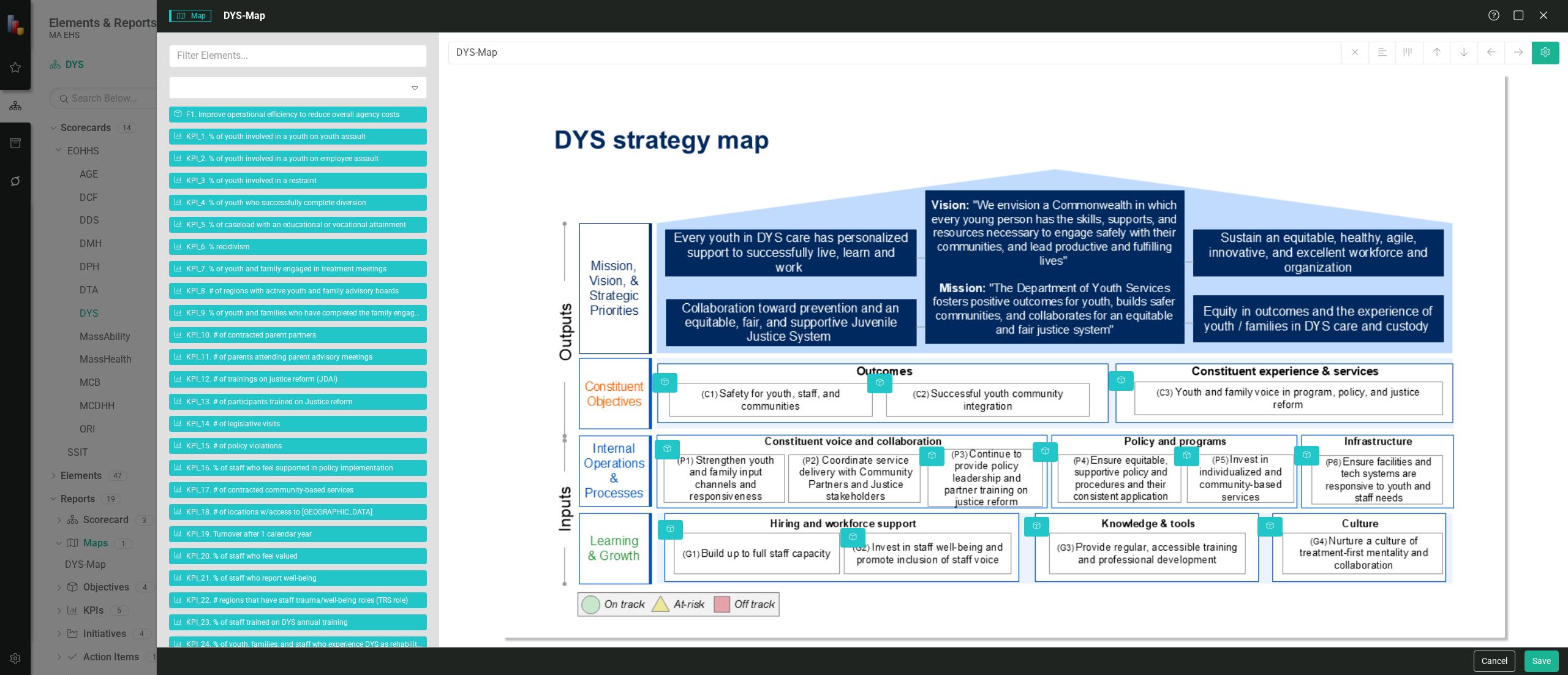
click at [1492, 655] on button "Cancel" at bounding box center [1494, 660] width 42 height 21
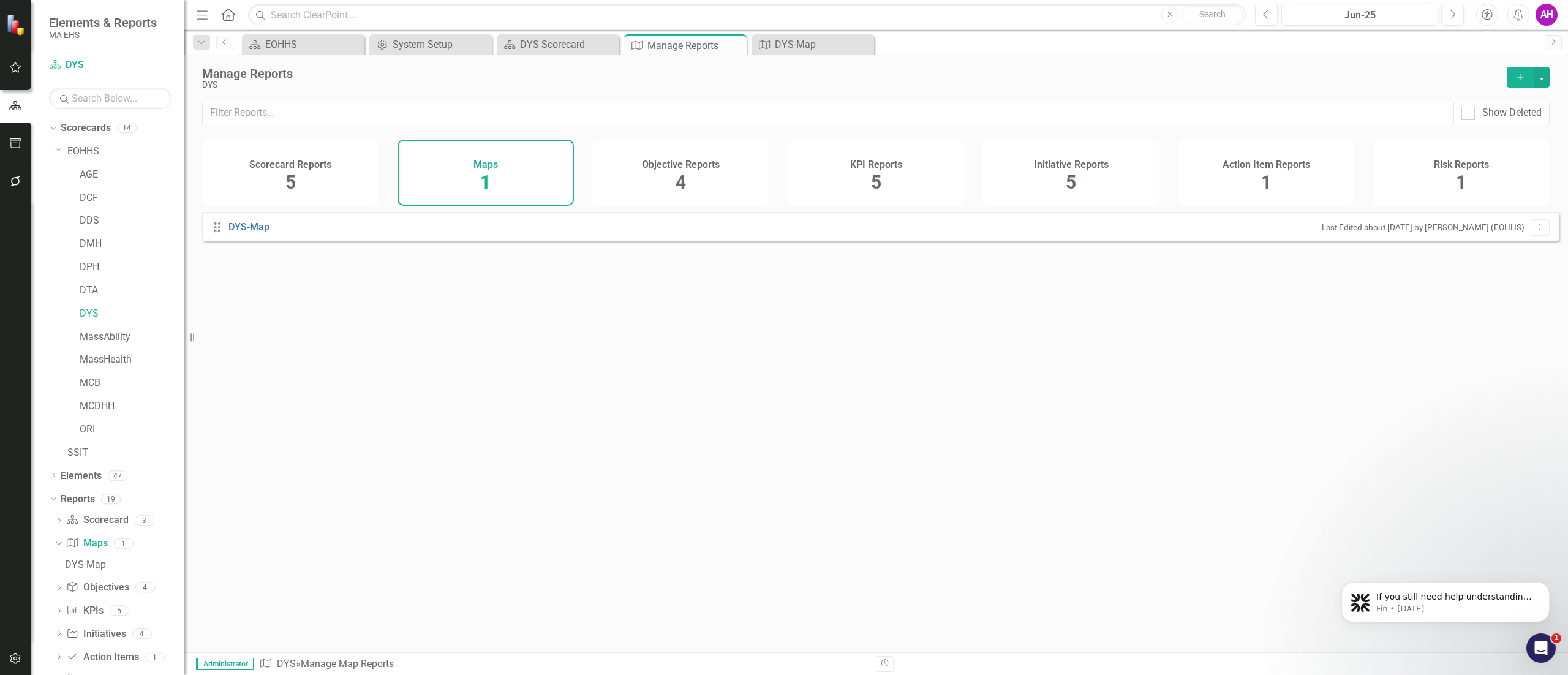
click at [1525, 75] on button "Add" at bounding box center [1519, 77] width 27 height 21
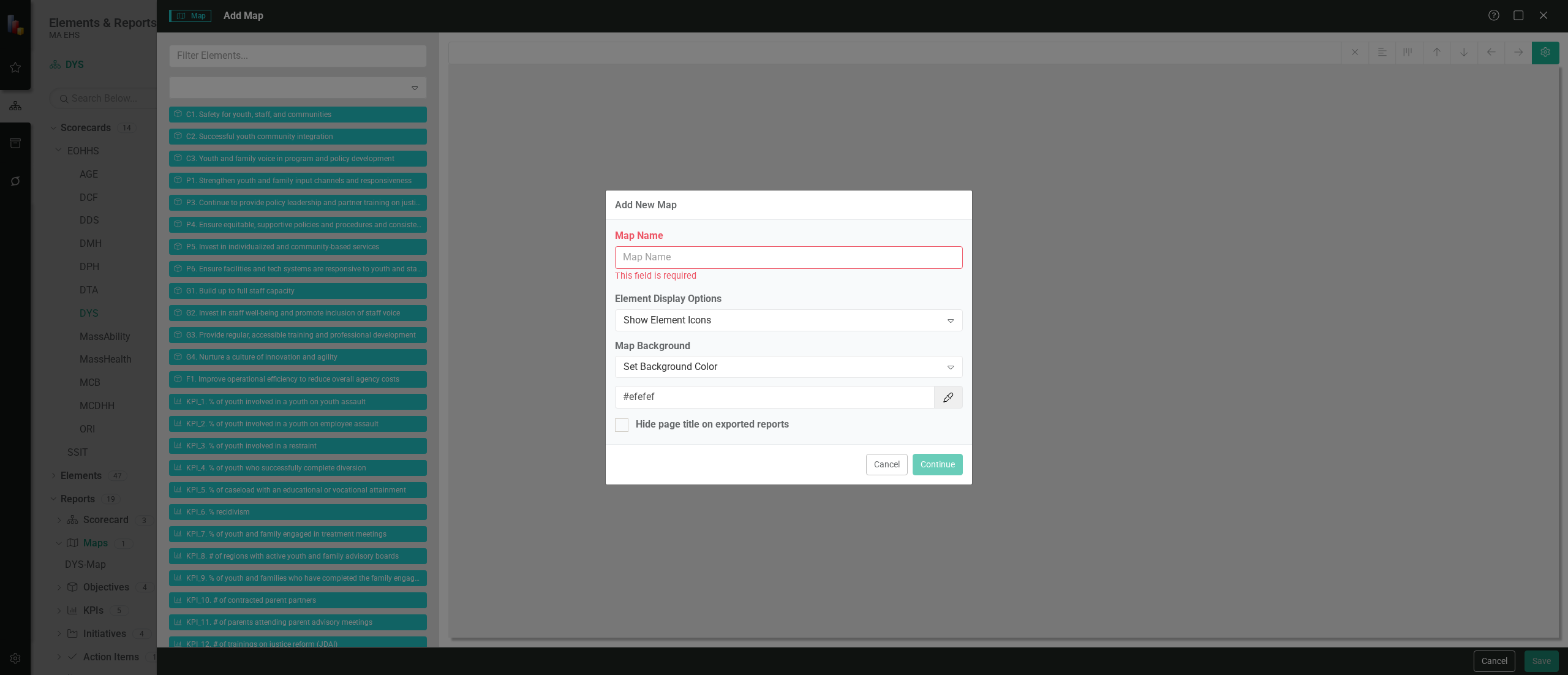
click at [669, 250] on input "Map Name" at bounding box center [789, 257] width 348 height 23
paste input "DYS-Map"
type input "DYS-Map"
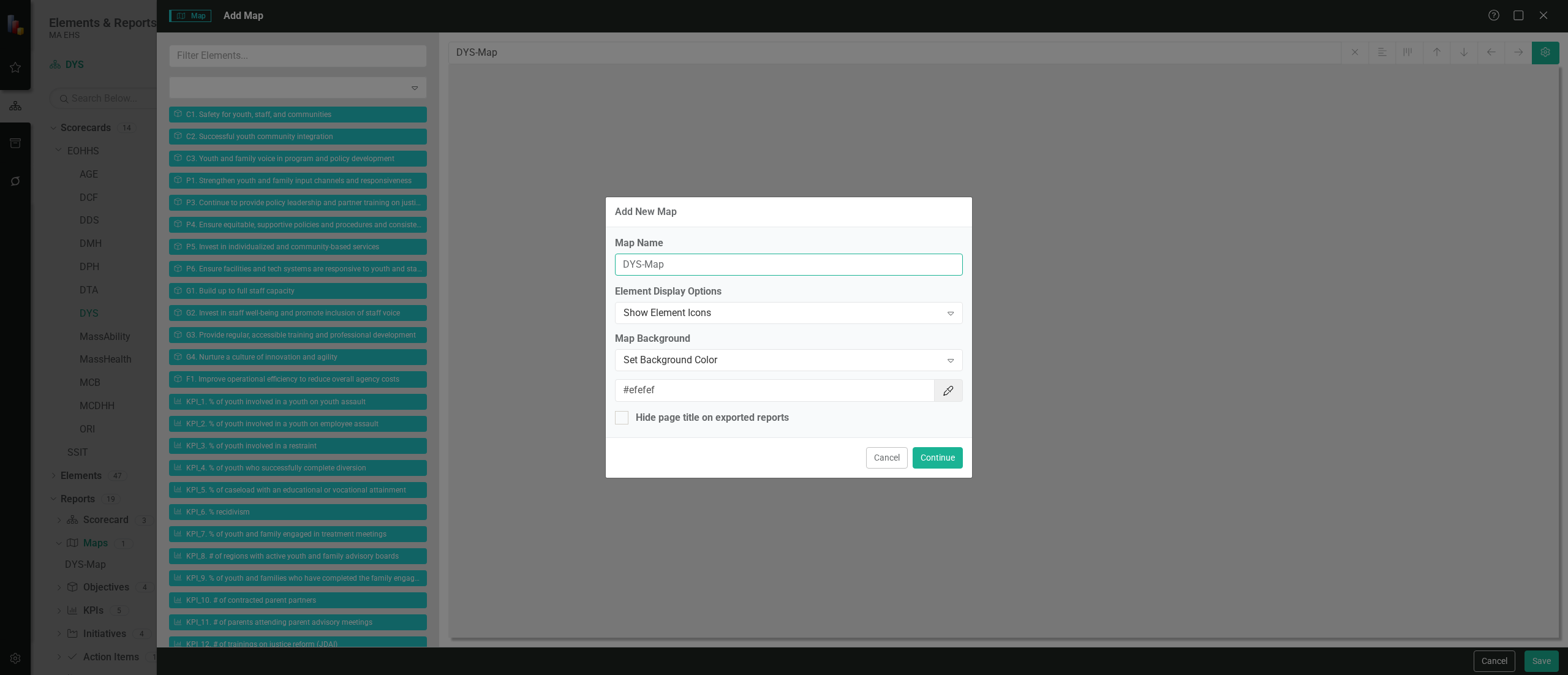
type input "DYS-Map"
type input "DYS-Map F"
type input "DYS-Map FY"
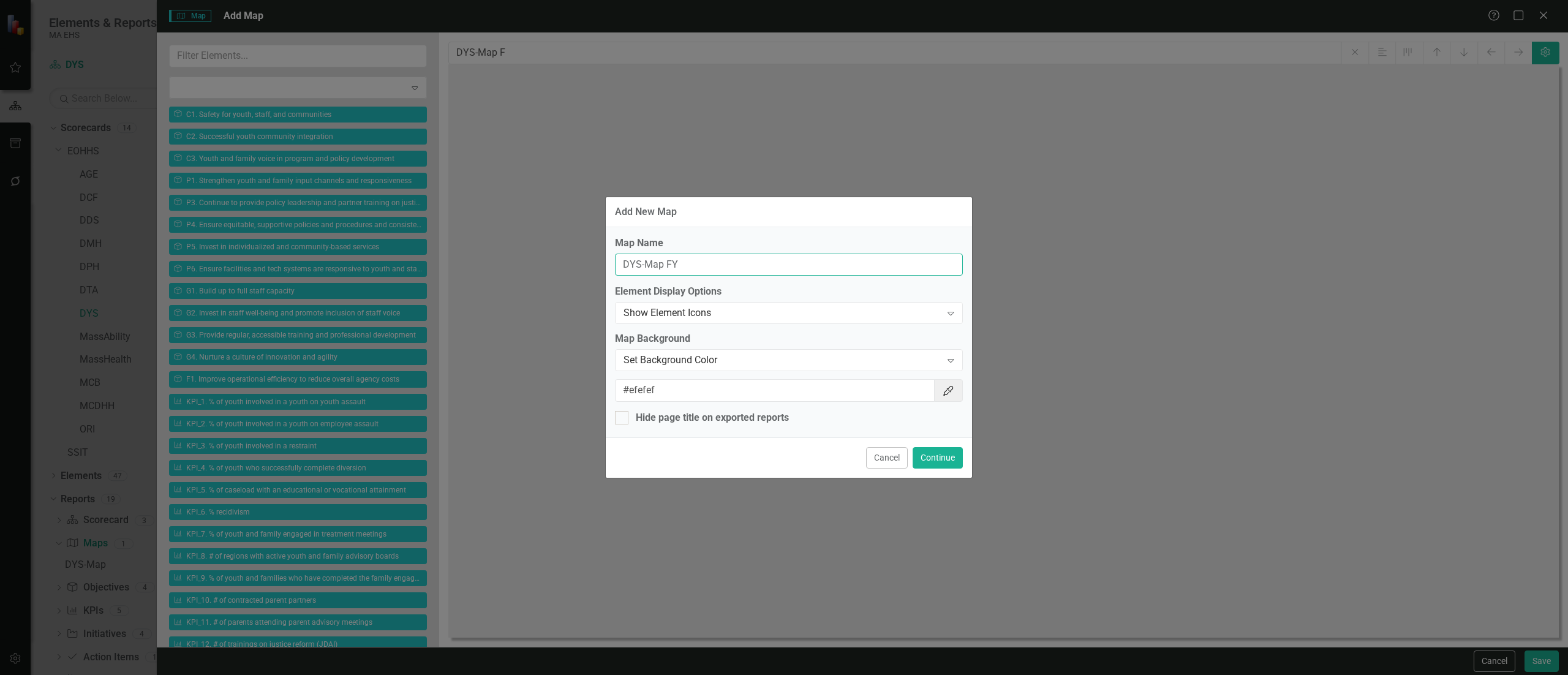
type input "DYS-Map FY"
type input "DYS-Map FY2"
type input "DYS-Map FY26"
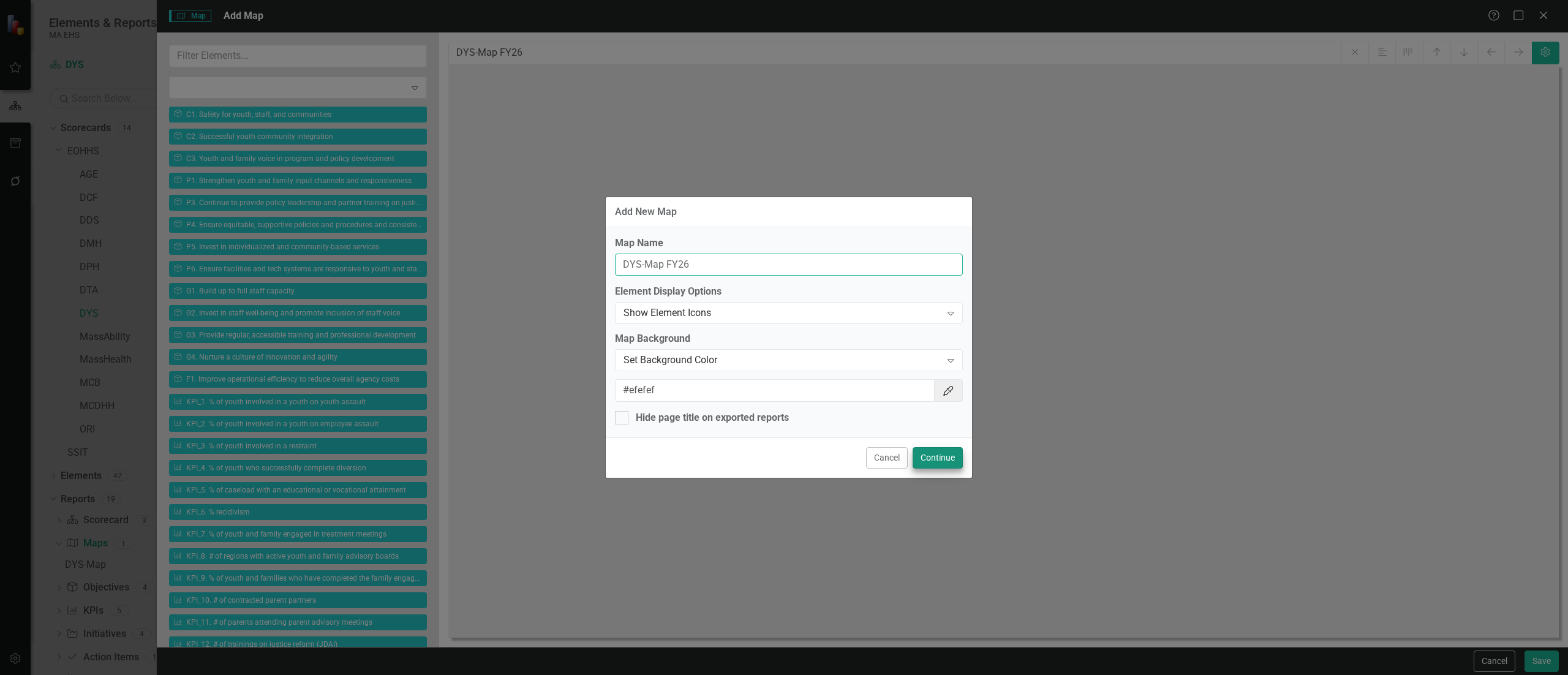
type input "DYS-Map FY26"
click at [929, 457] on button "Continue" at bounding box center [938, 457] width 50 height 21
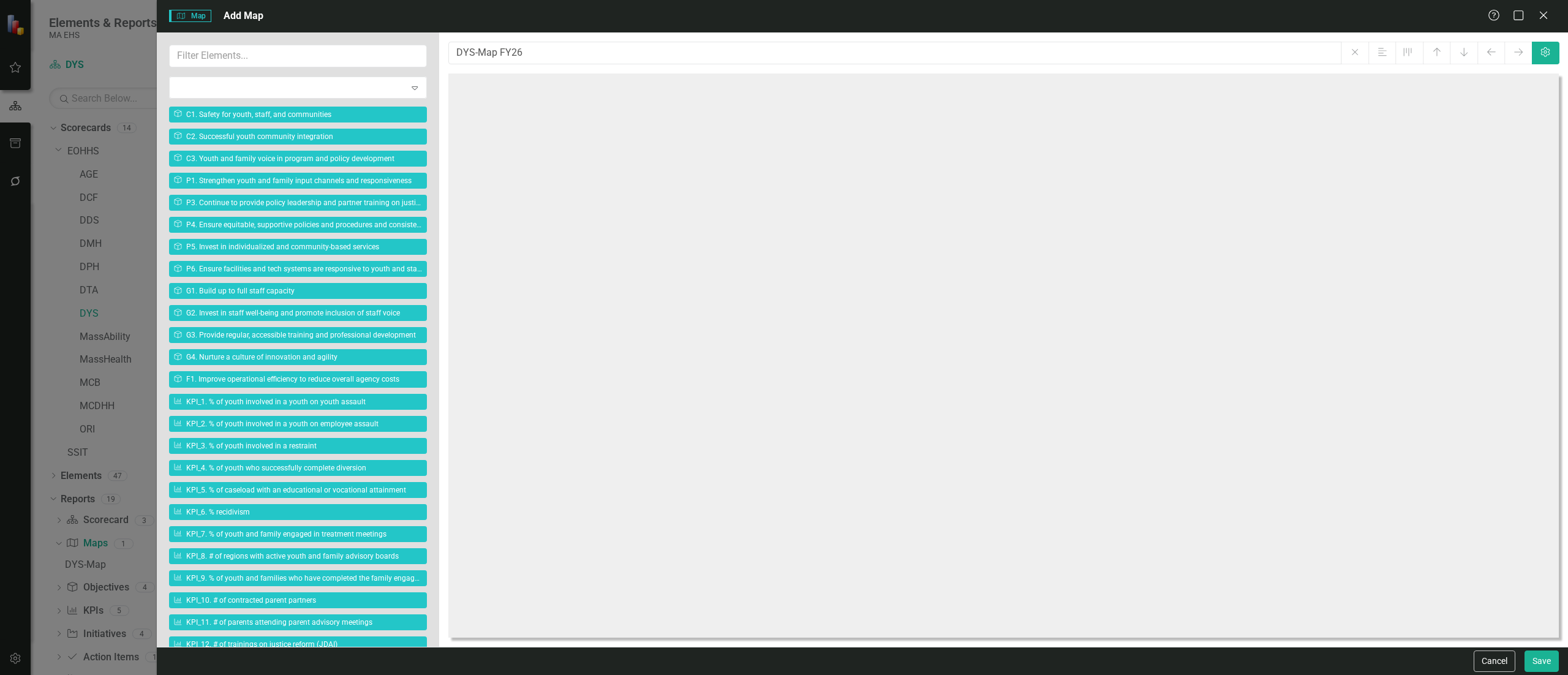
click at [504, 170] on div at bounding box center [1003, 356] width 1111 height 564
click at [403, 82] on div "Expand" at bounding box center [414, 87] width 22 height 20
click at [1509, 521] on div at bounding box center [1003, 356] width 1111 height 564
click at [1508, 519] on div at bounding box center [1003, 356] width 1111 height 564
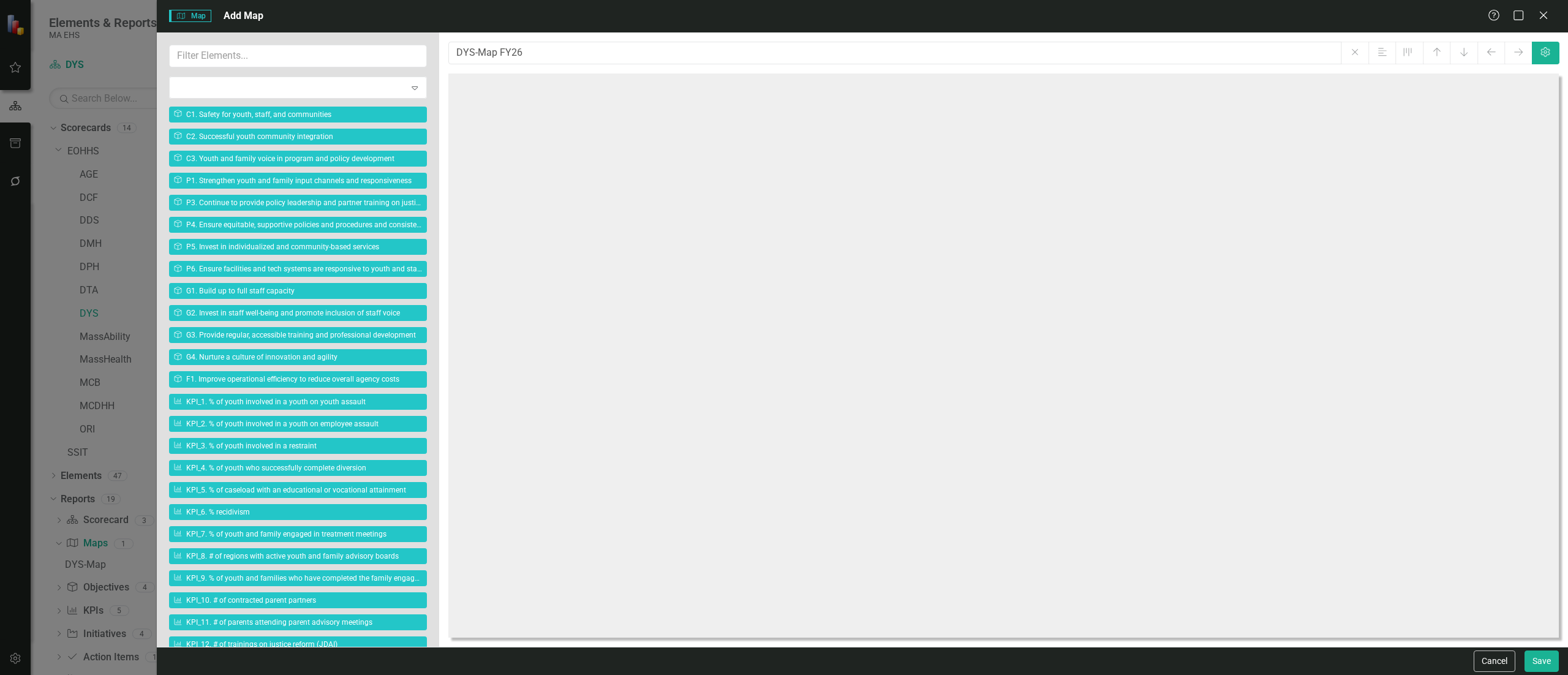
drag, startPoint x: 1338, startPoint y: 472, endPoint x: 937, endPoint y: 369, distance: 414.0
click at [1091, 406] on div at bounding box center [1003, 356] width 1111 height 564
click at [539, 58] on input "DYS-Map FY26" at bounding box center [895, 52] width 893 height 23
click at [537, 169] on div at bounding box center [1003, 356] width 1111 height 564
click at [1532, 54] on button "Settings" at bounding box center [1545, 52] width 27 height 23
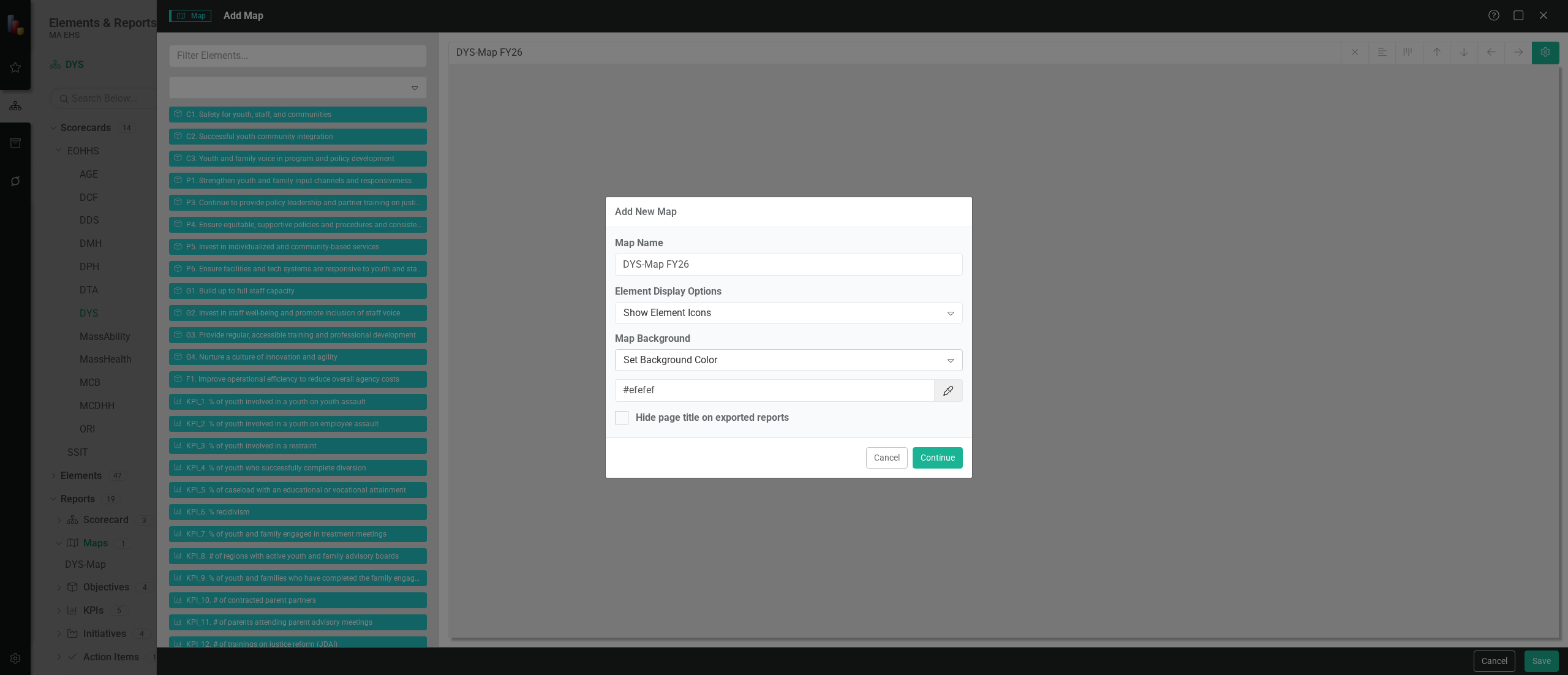
click at [942, 358] on div "Expand" at bounding box center [950, 359] width 22 height 20
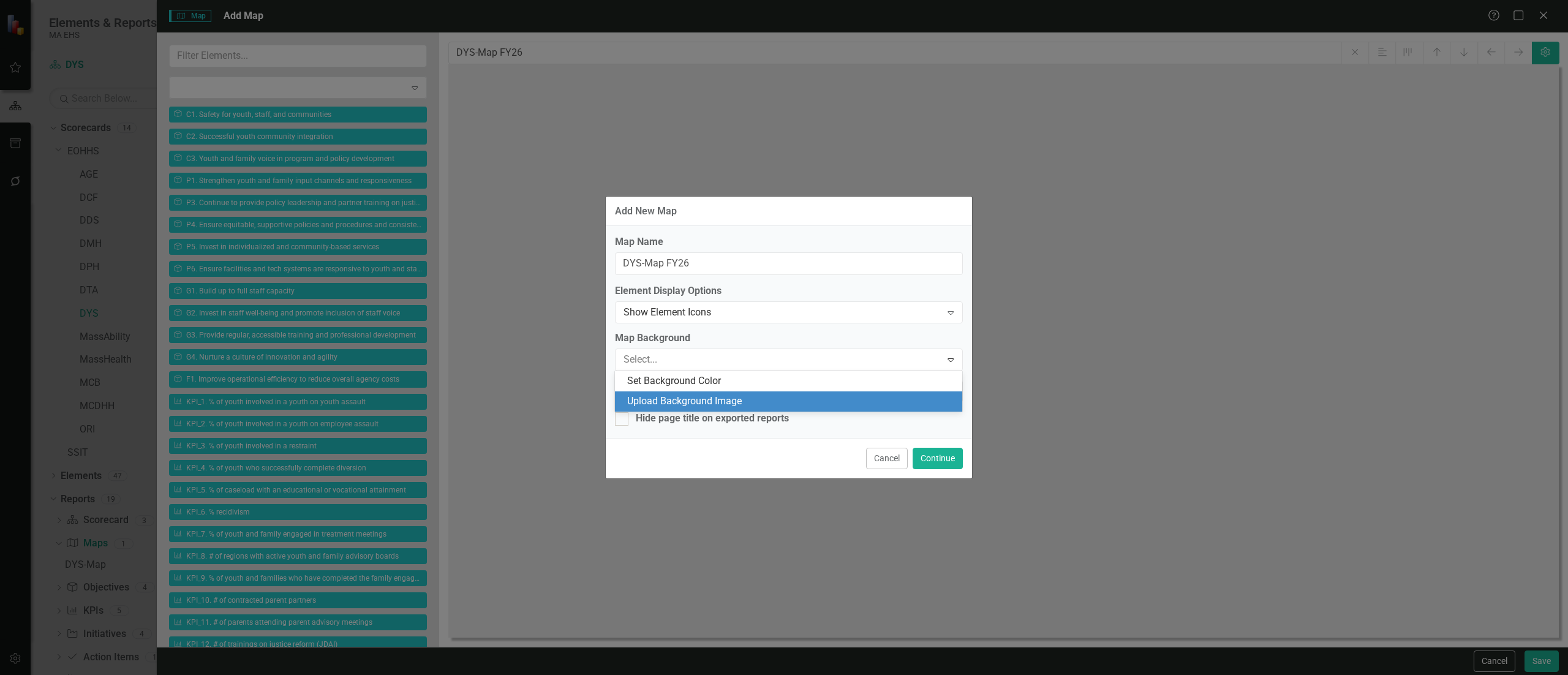
click at [951, 395] on div "Upload Background Image" at bounding box center [791, 402] width 327 height 14
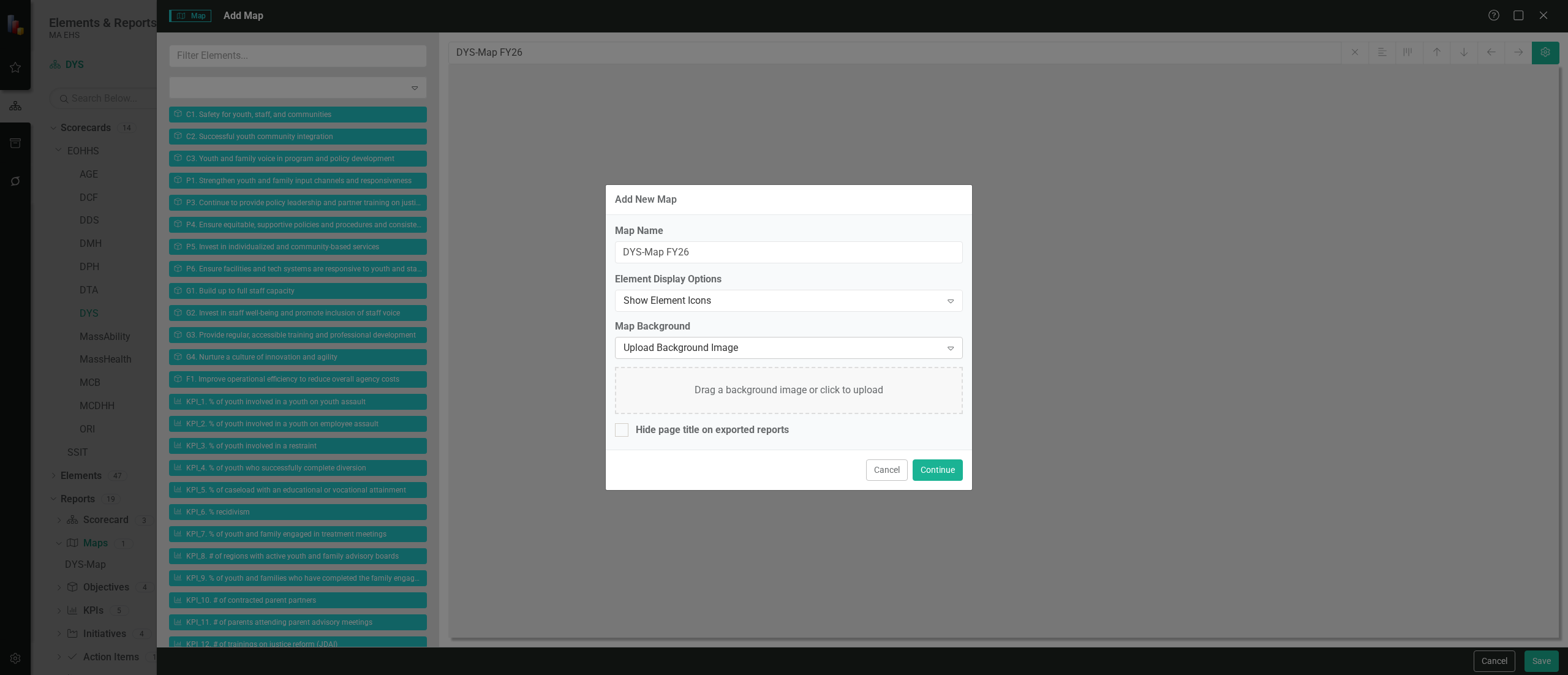
click at [952, 341] on div "Expand" at bounding box center [950, 348] width 22 height 20
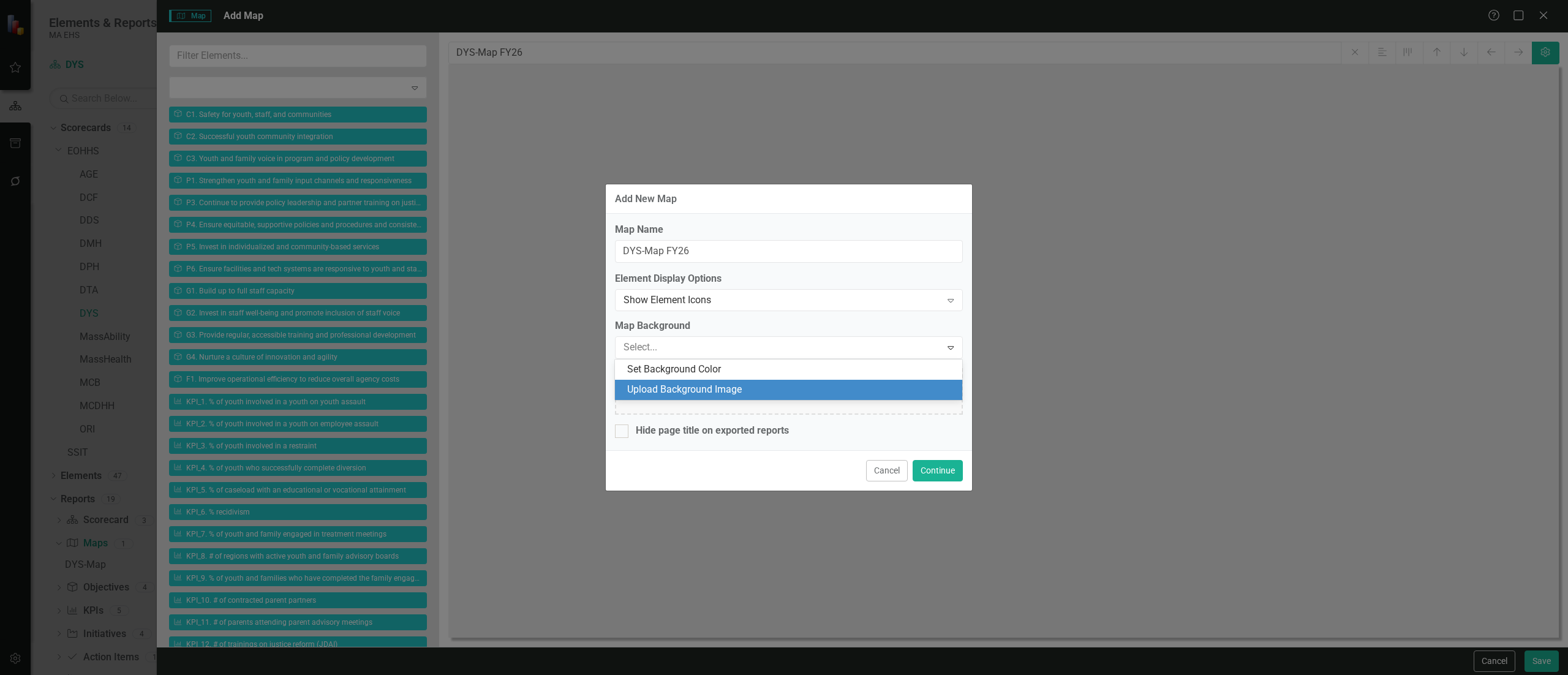
click at [797, 391] on div "Upload Background Image" at bounding box center [791, 390] width 327 height 14
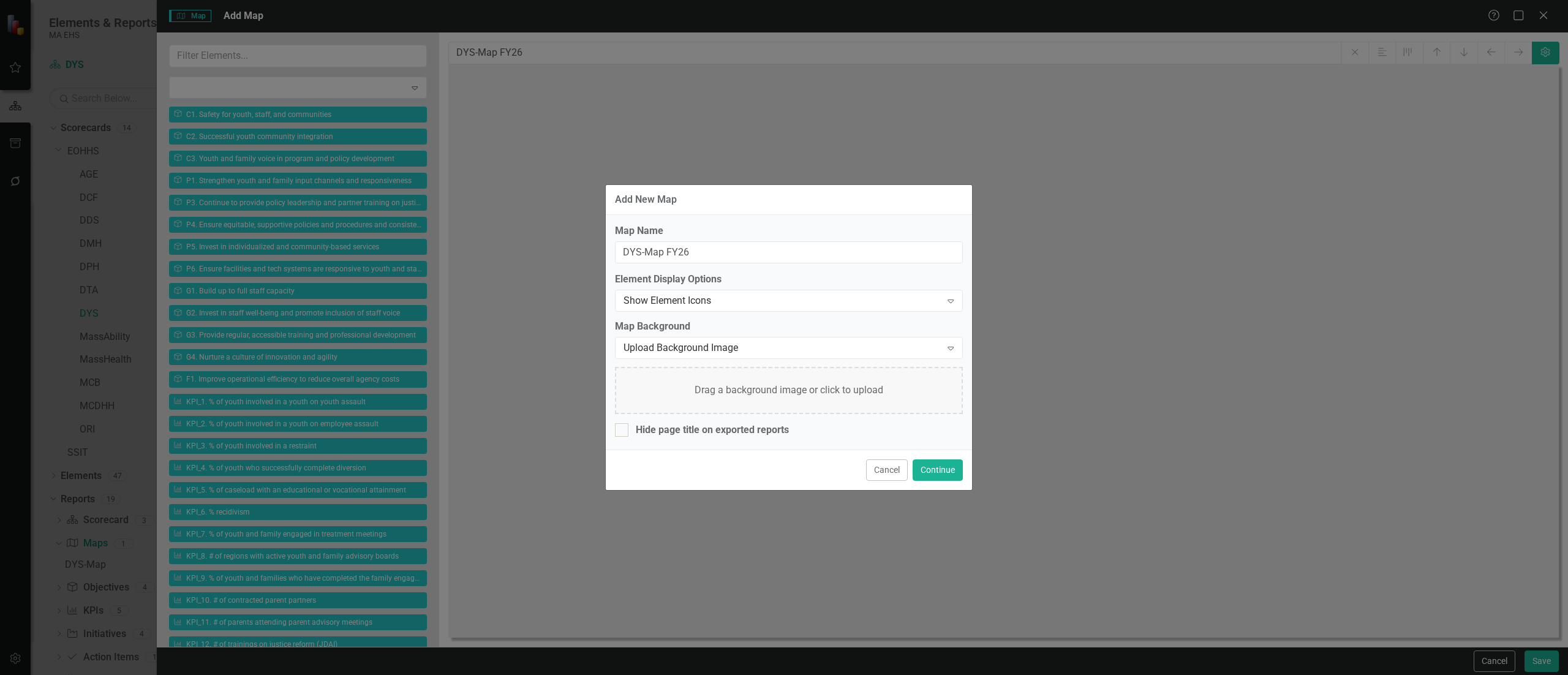
click at [797, 395] on div "Drag a background image or click to upload" at bounding box center [789, 390] width 348 height 47
click at [858, 389] on div "Drag a background image or click to upload" at bounding box center [789, 390] width 348 height 47
click at [757, 382] on div "Drag a background image or click to upload" at bounding box center [789, 390] width 348 height 47
click at [892, 470] on button "Cancel" at bounding box center [887, 469] width 42 height 21
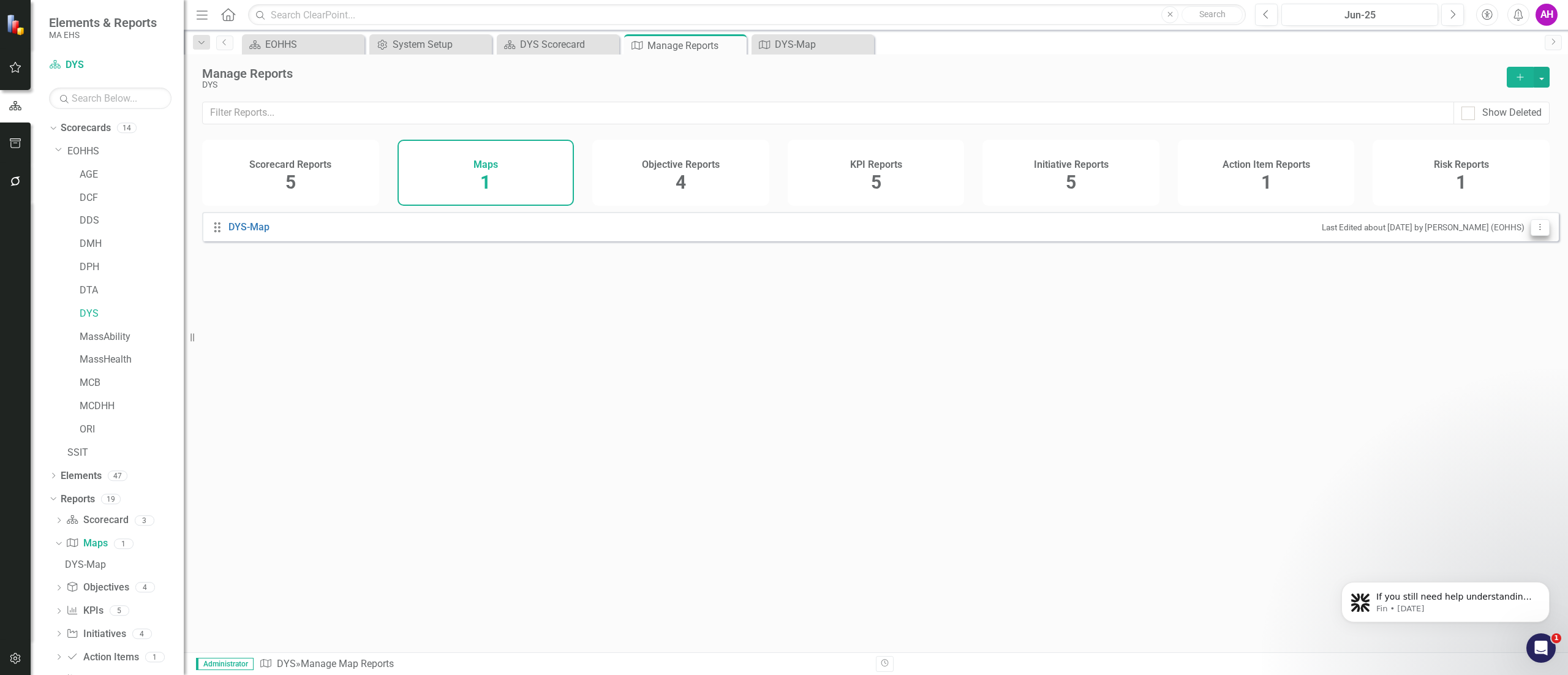
click at [1534, 230] on button "Dropdown Menu" at bounding box center [1540, 227] width 19 height 16
click at [1479, 251] on link "Edit Report Edit Map" at bounding box center [1492, 257] width 97 height 23
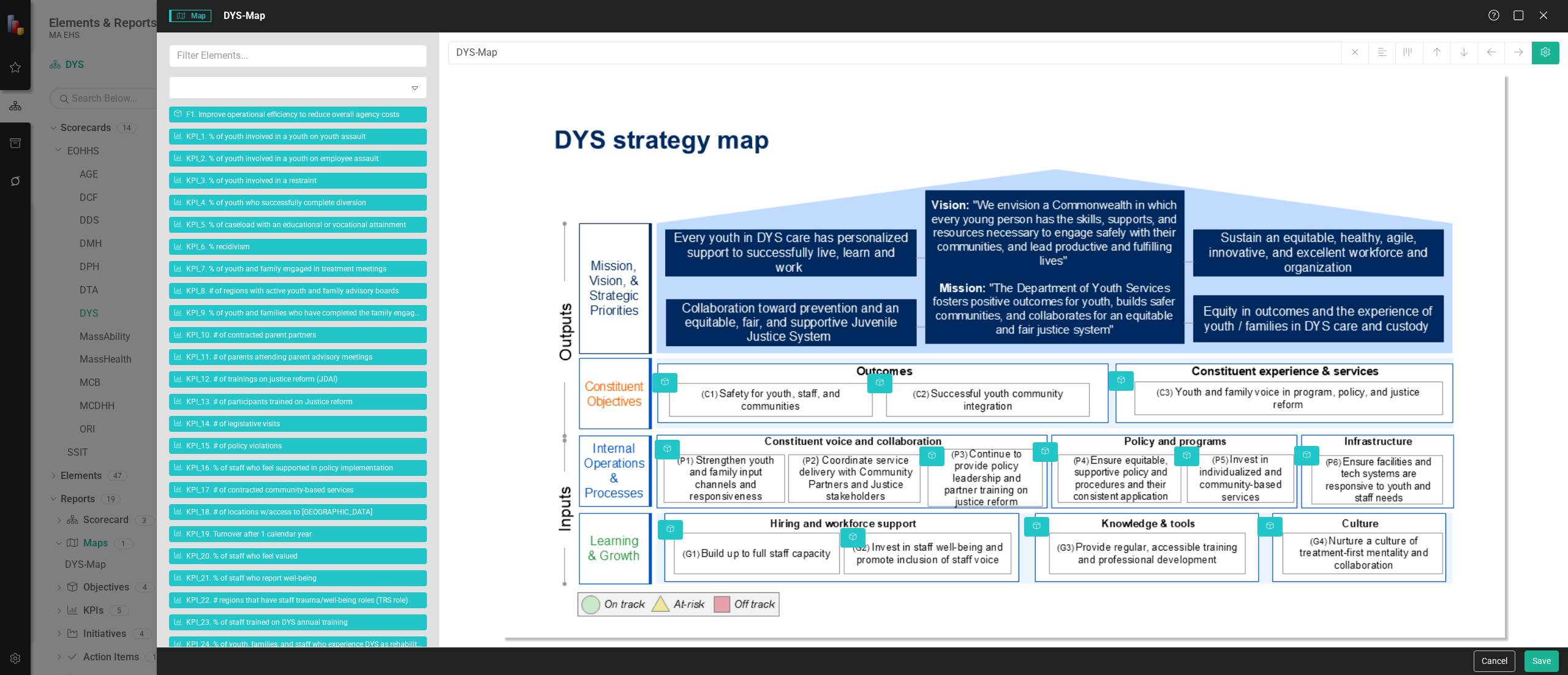
click at [978, 394] on img at bounding box center [1003, 356] width 1003 height 564
click at [1552, 49] on button "Settings" at bounding box center [1545, 52] width 27 height 23
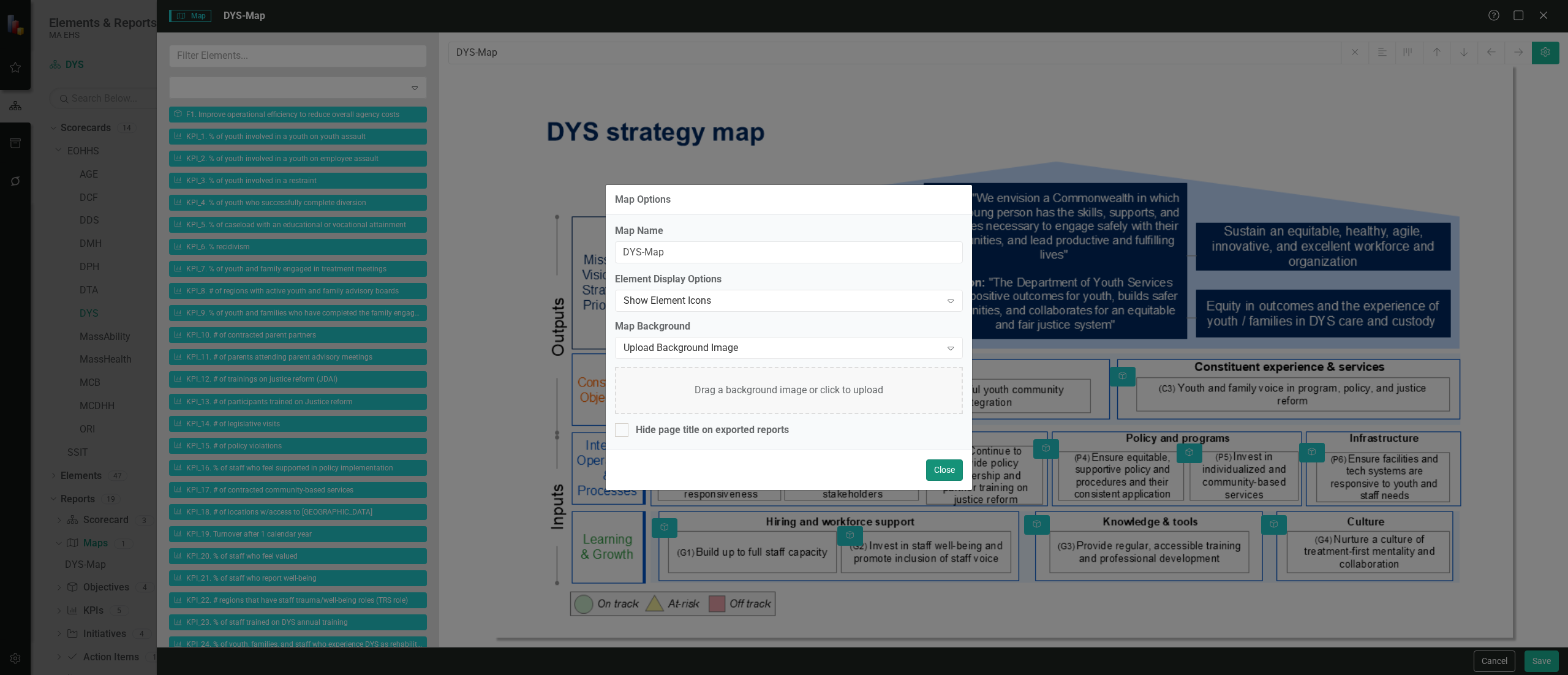
click at [934, 465] on button "Close" at bounding box center [944, 469] width 37 height 21
